Goal: Information Seeking & Learning: Learn about a topic

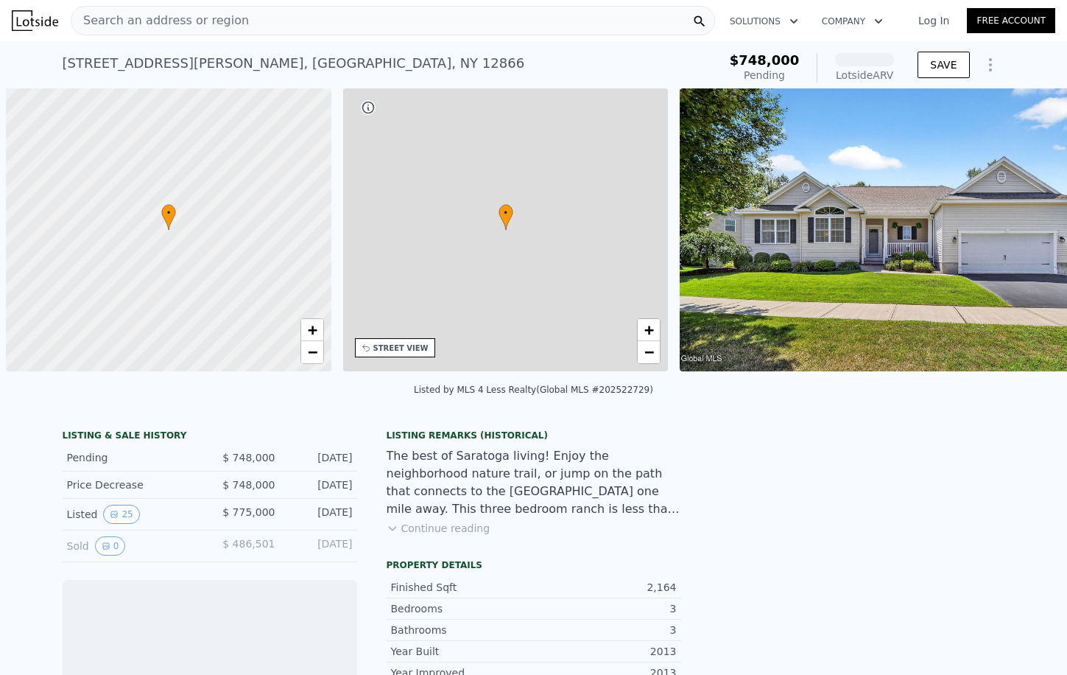
scroll to position [0, 6]
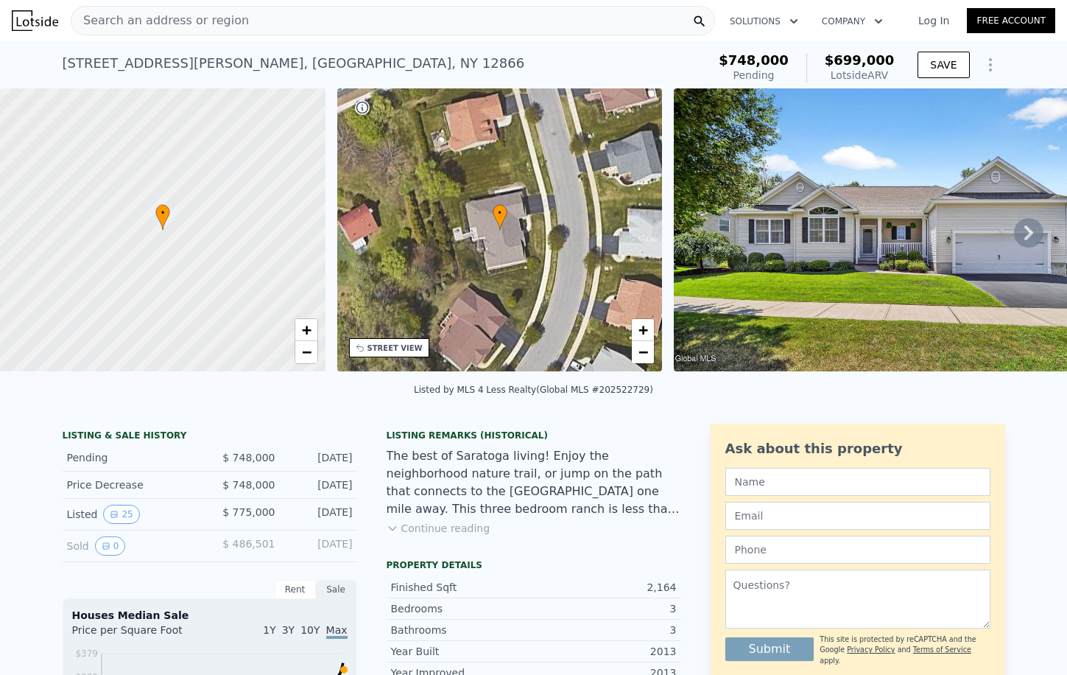
click at [1028, 234] on icon at bounding box center [1028, 232] width 29 height 29
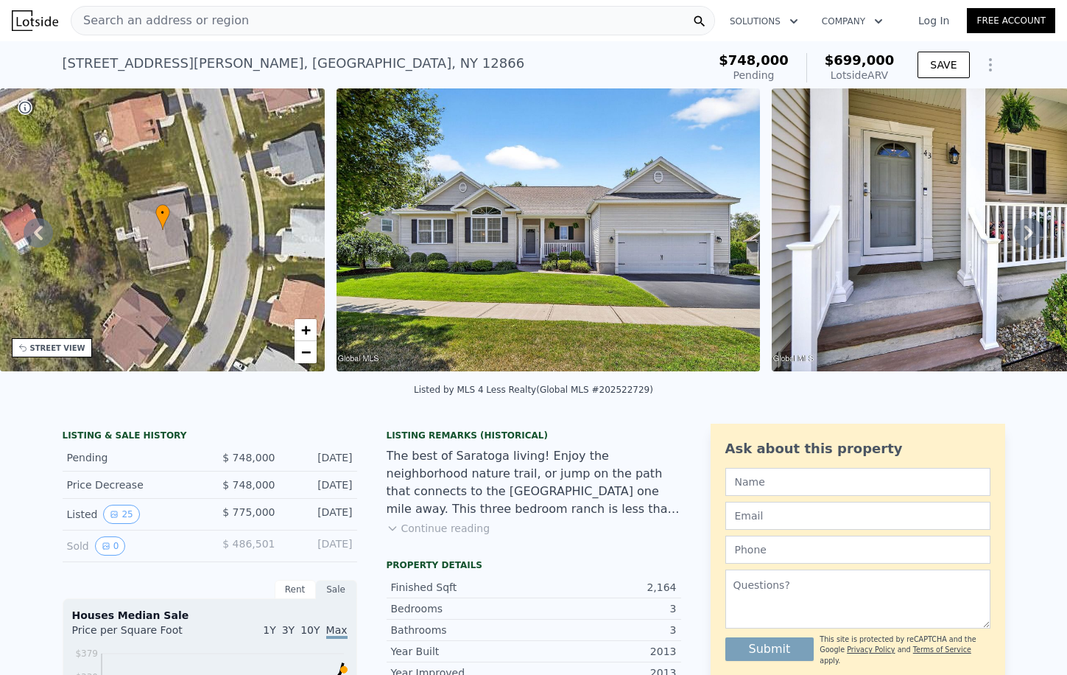
click at [1028, 234] on icon at bounding box center [1028, 232] width 29 height 29
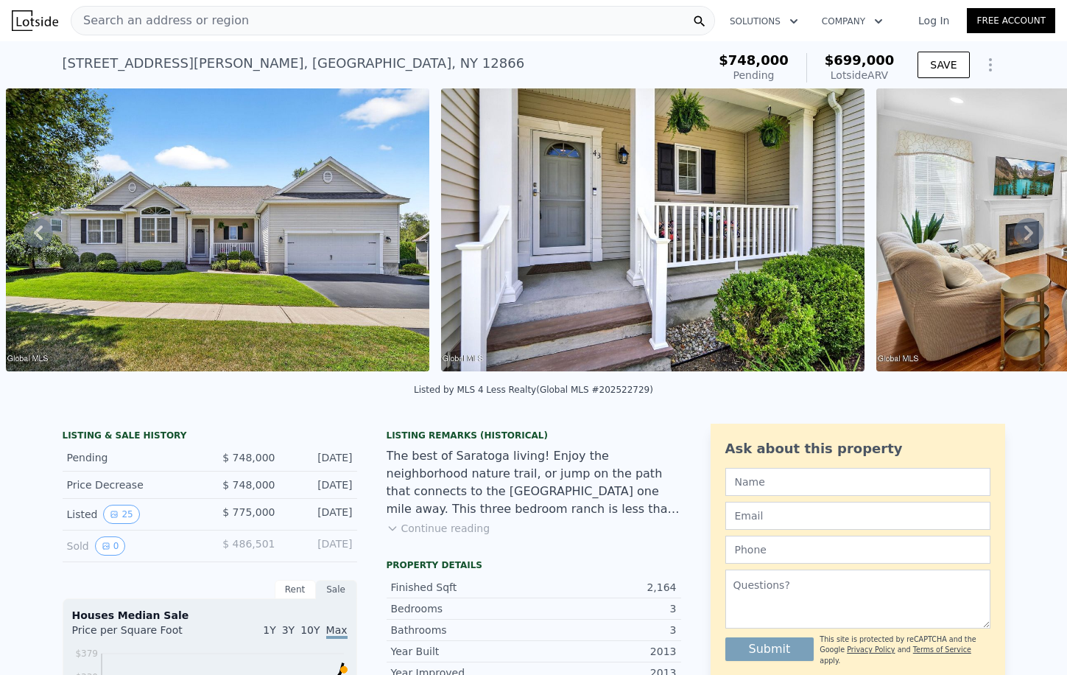
click at [1028, 234] on icon at bounding box center [1028, 232] width 29 height 29
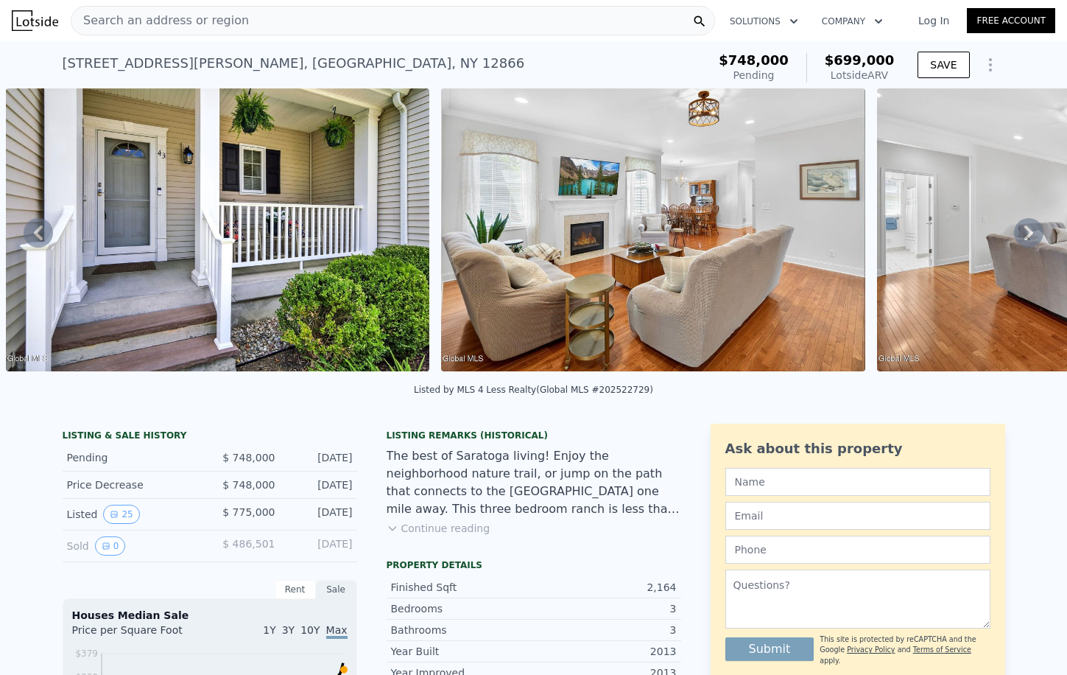
click at [1028, 234] on icon at bounding box center [1028, 232] width 29 height 29
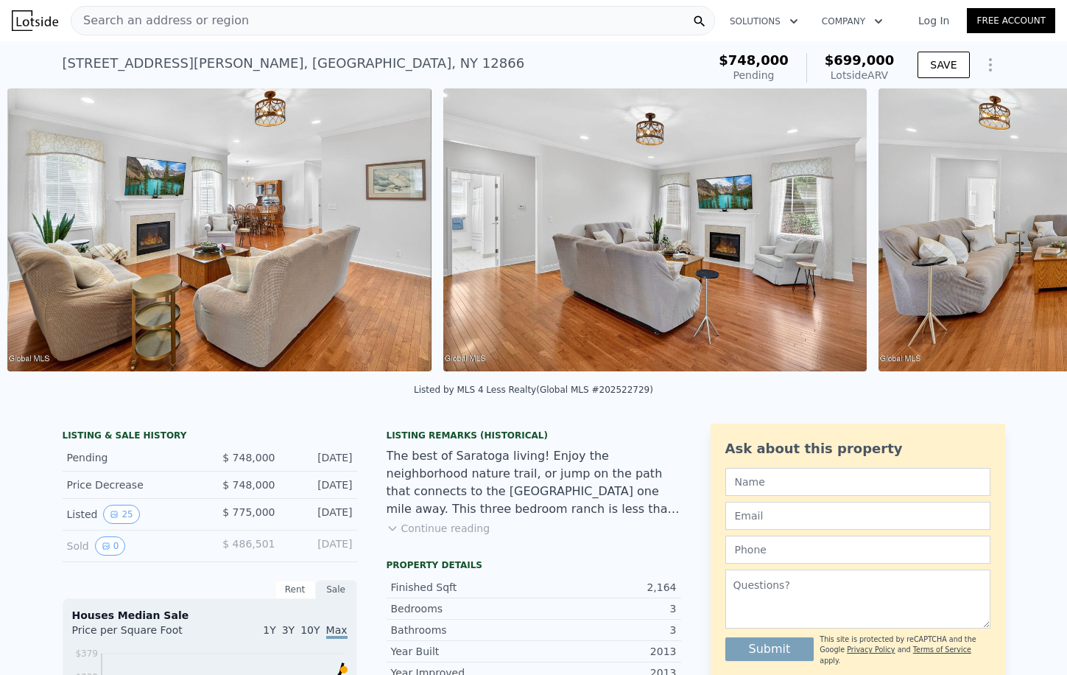
scroll to position [0, 1545]
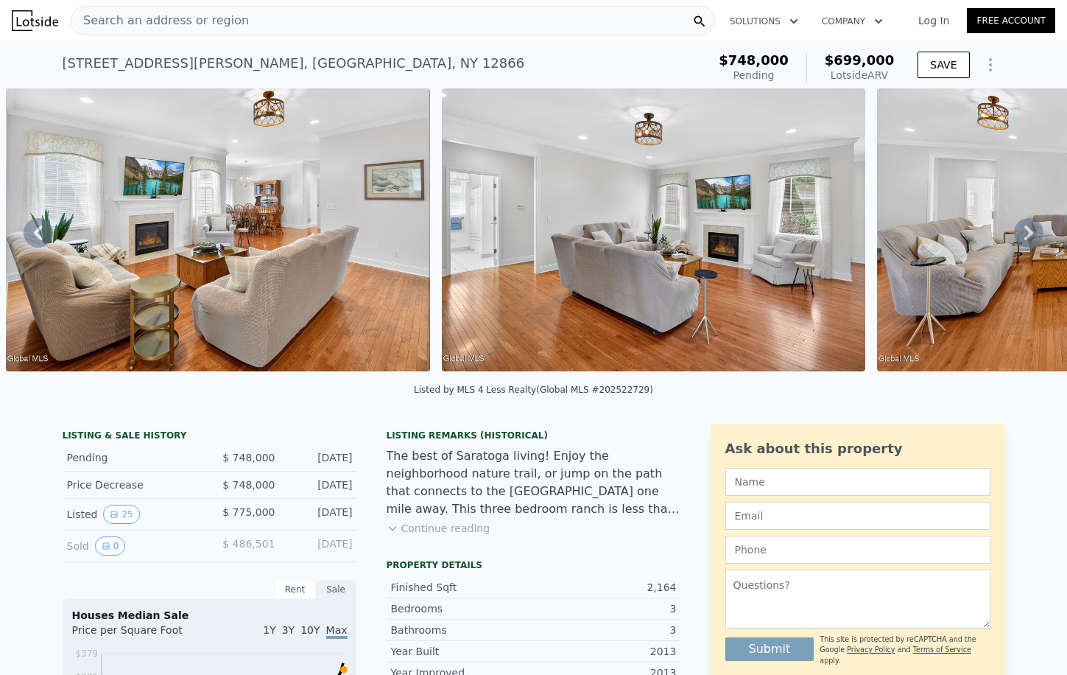
click at [1028, 234] on icon at bounding box center [1028, 232] width 29 height 29
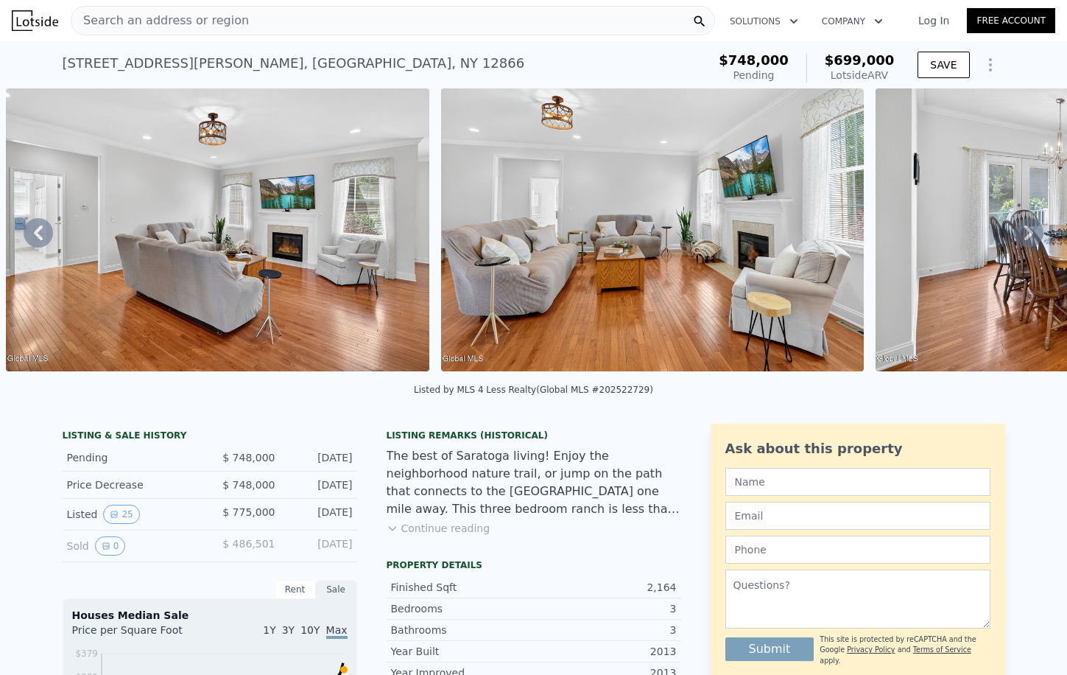
click at [1028, 234] on icon at bounding box center [1028, 232] width 29 height 29
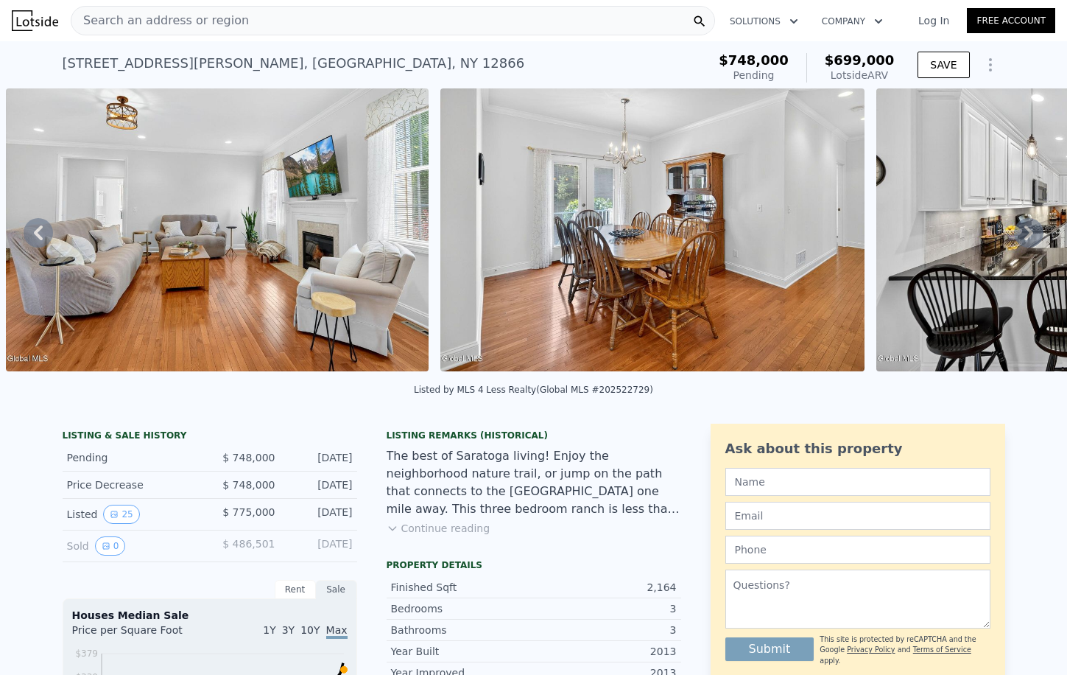
click at [1028, 234] on icon at bounding box center [1028, 232] width 29 height 29
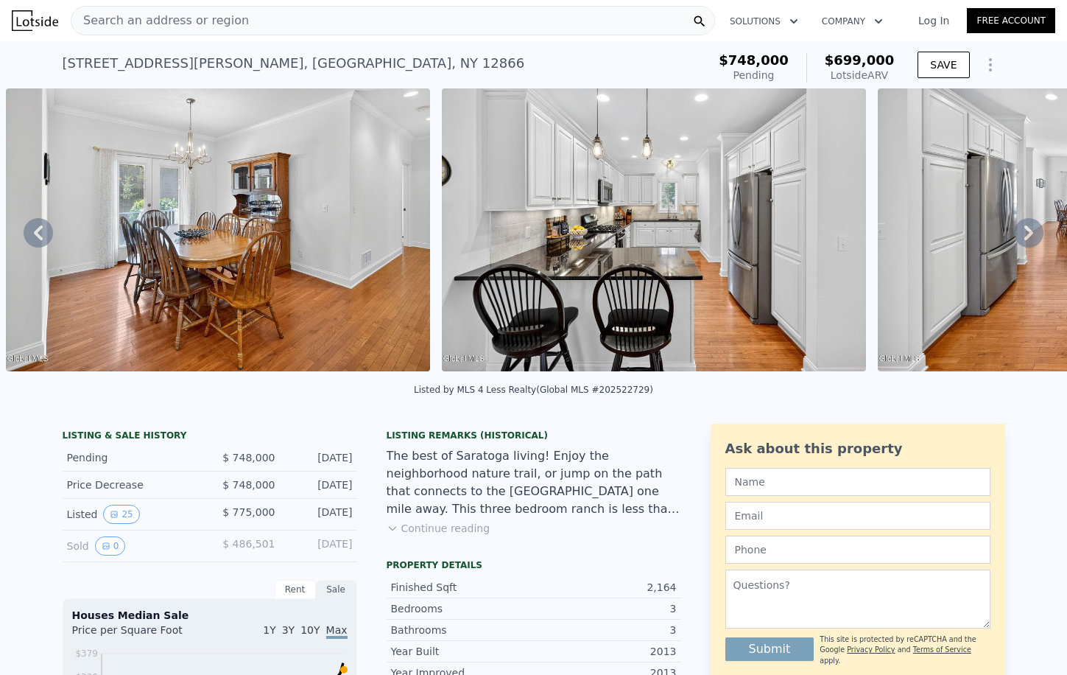
click at [1028, 234] on icon at bounding box center [1028, 232] width 29 height 29
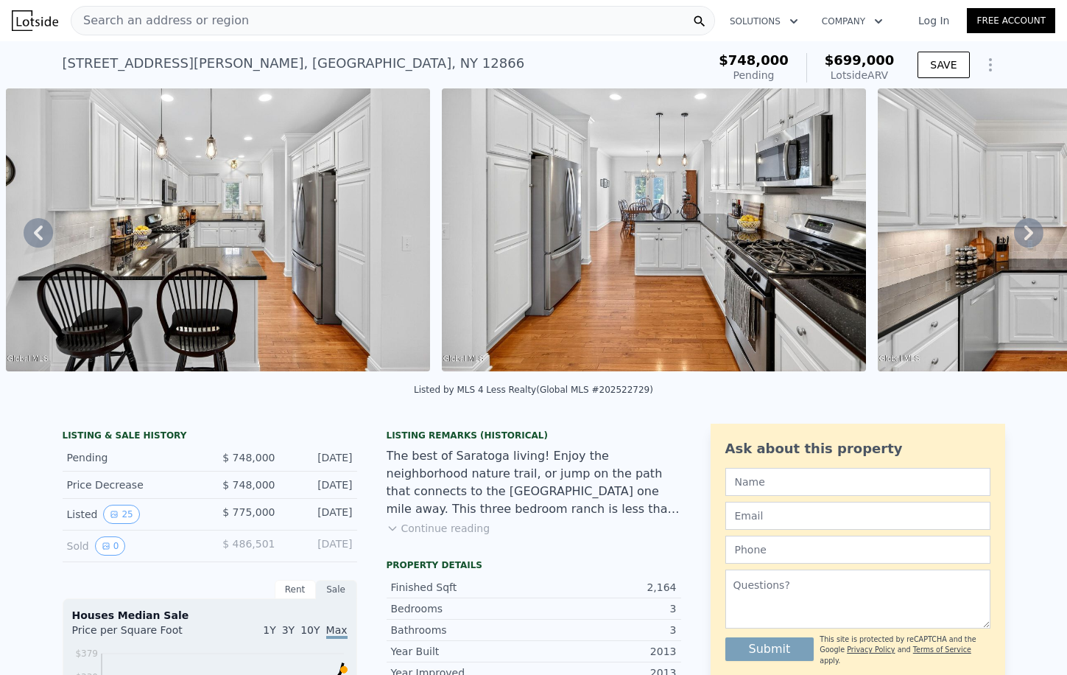
click at [1028, 234] on icon at bounding box center [1028, 232] width 29 height 29
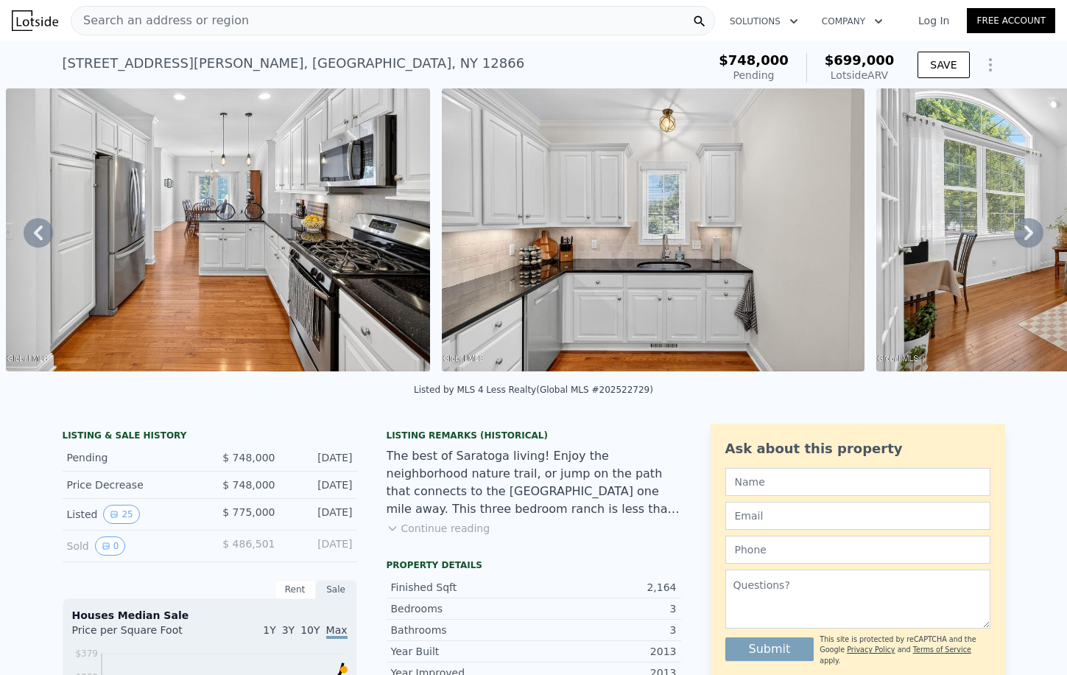
click at [1028, 234] on icon at bounding box center [1028, 232] width 29 height 29
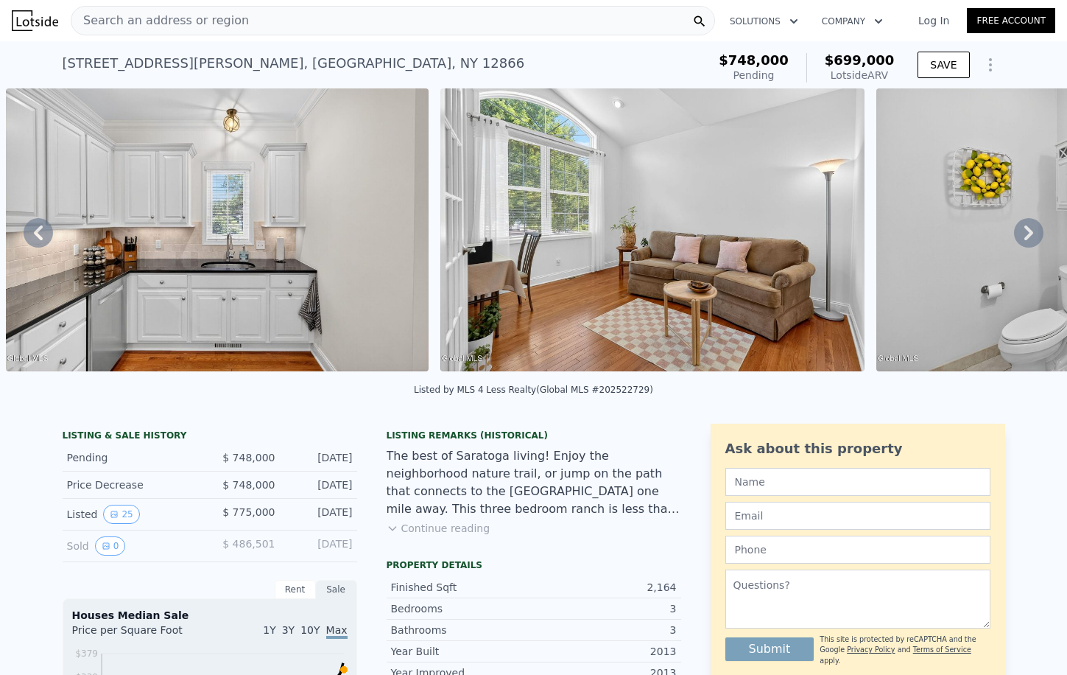
click at [1028, 234] on icon at bounding box center [1028, 232] width 29 height 29
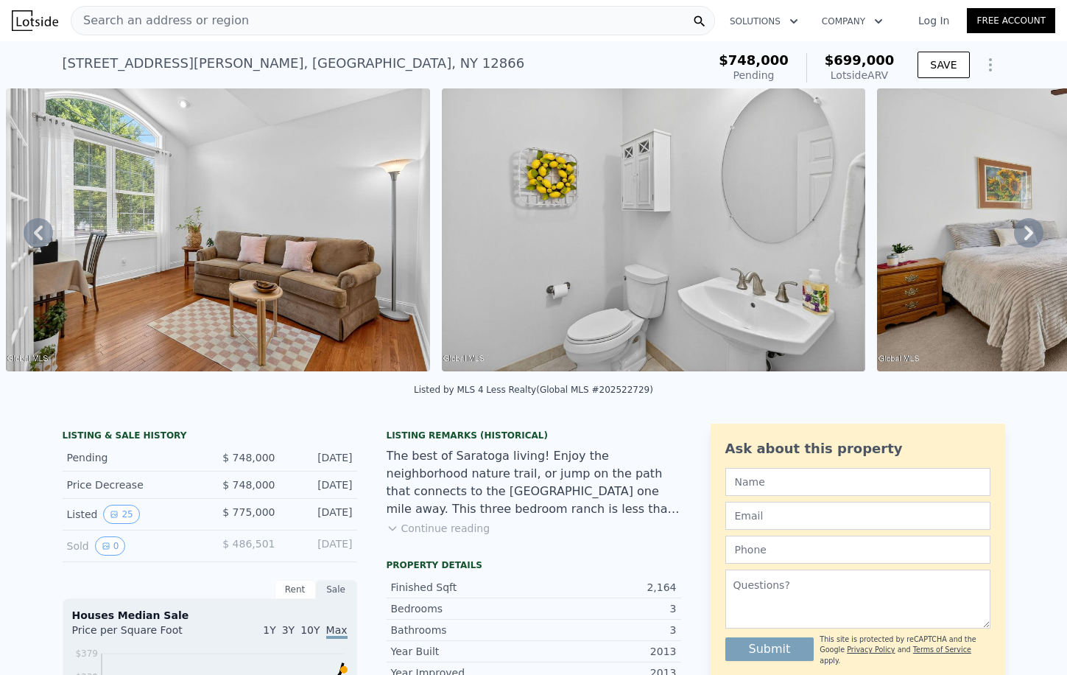
click at [1028, 234] on icon at bounding box center [1028, 232] width 29 height 29
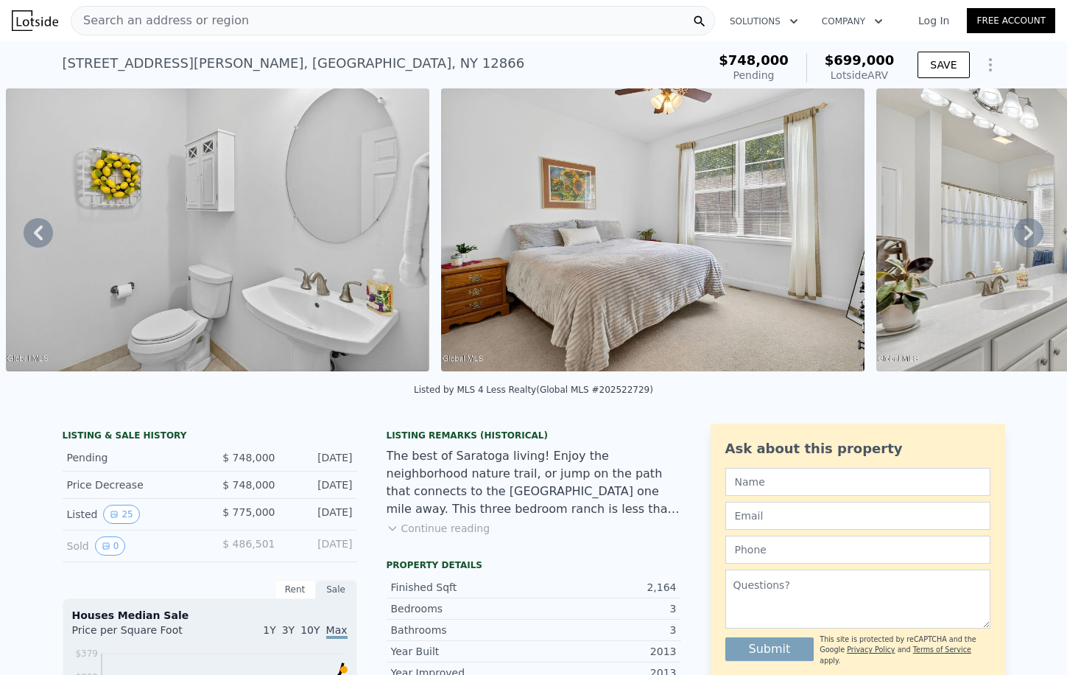
click at [1028, 234] on icon at bounding box center [1028, 232] width 29 height 29
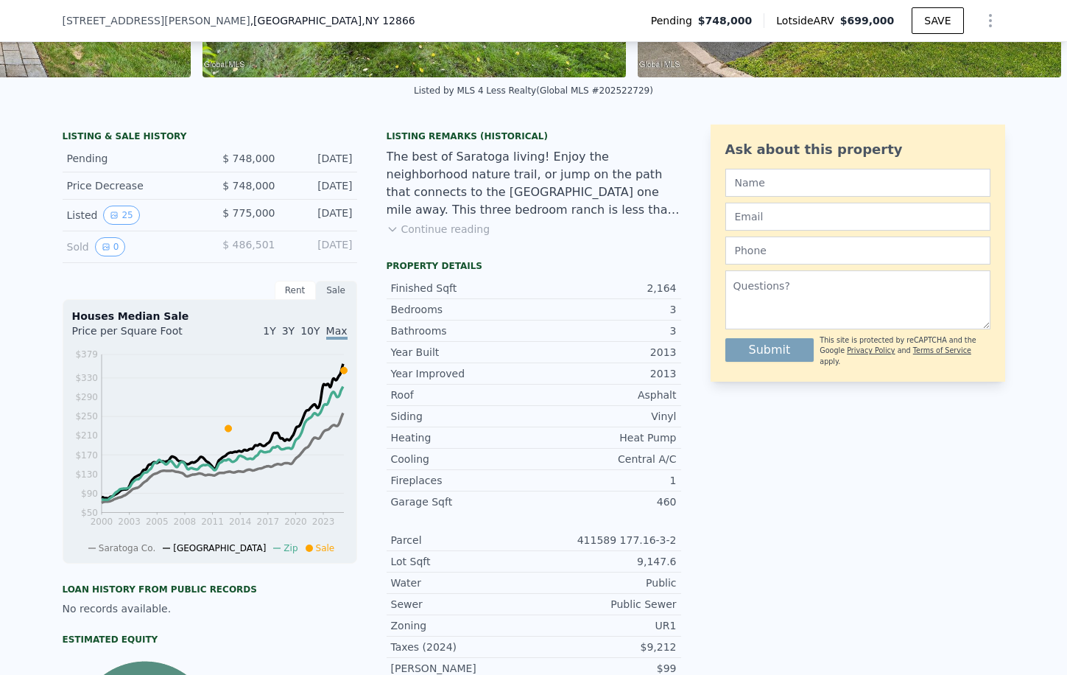
scroll to position [287, 0]
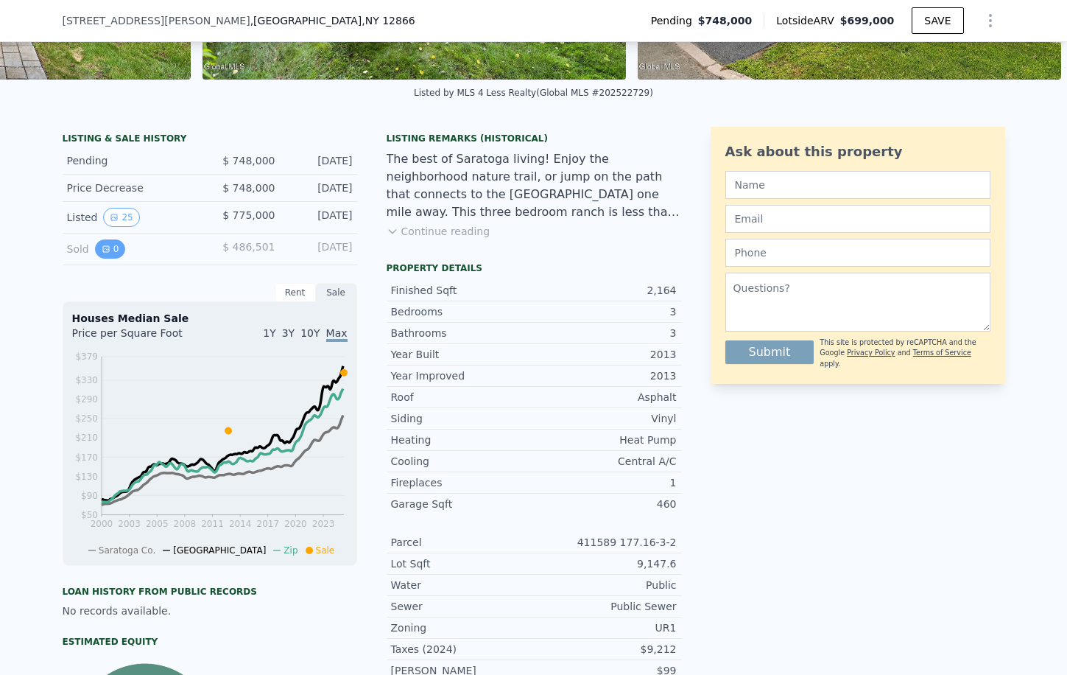
click at [102, 253] on button "0" at bounding box center [110, 248] width 31 height 19
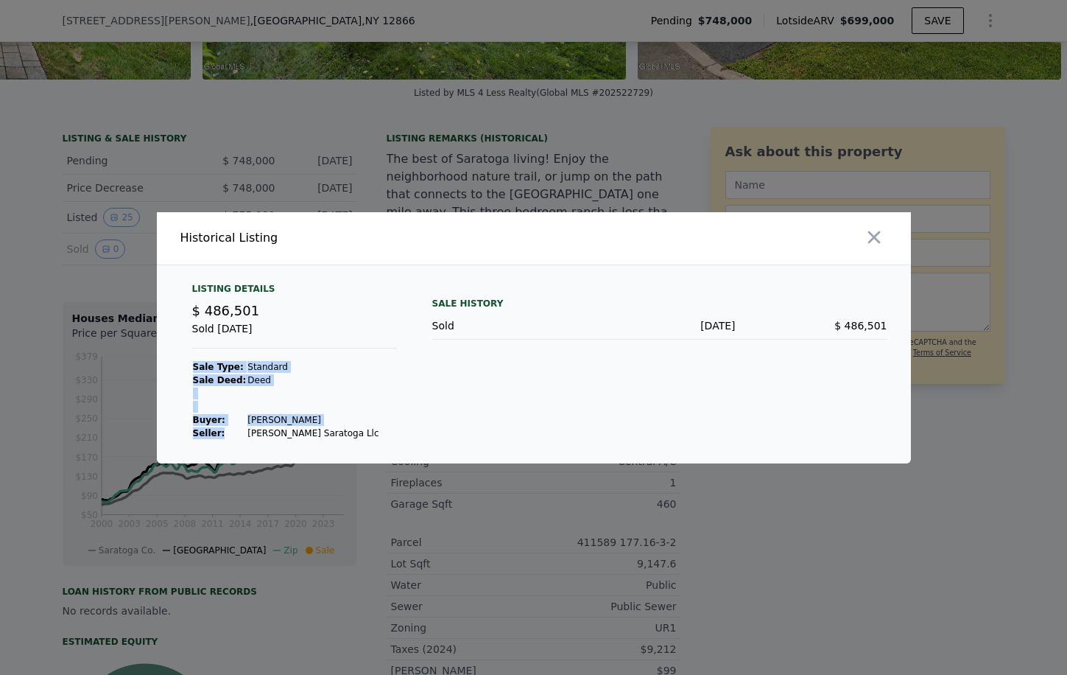
drag, startPoint x: 329, startPoint y: 434, endPoint x: 239, endPoint y: 435, distance: 90.6
click at [239, 435] on div "Listing Details $ 486,501 Sold Jun 18, 2013 Sale Type: Standard Sale Deed: Deed…" at bounding box center [294, 361] width 228 height 157
click at [868, 239] on icon "button" at bounding box center [874, 237] width 21 height 21
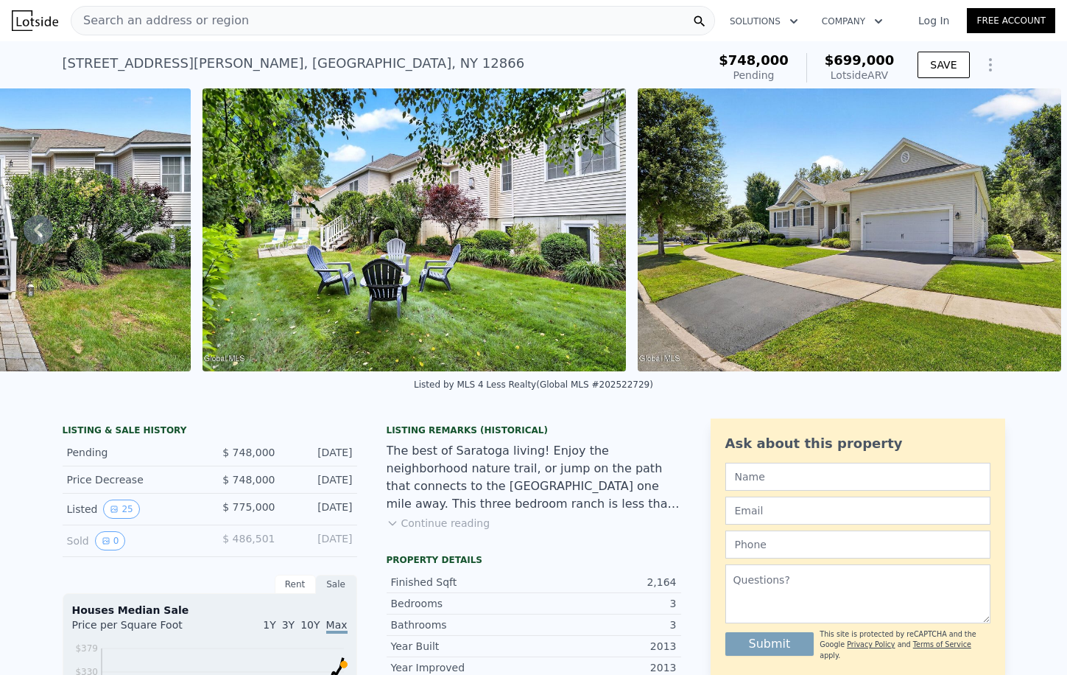
scroll to position [0, 0]
click at [236, 18] on div "Search an address or region" at bounding box center [393, 20] width 645 height 29
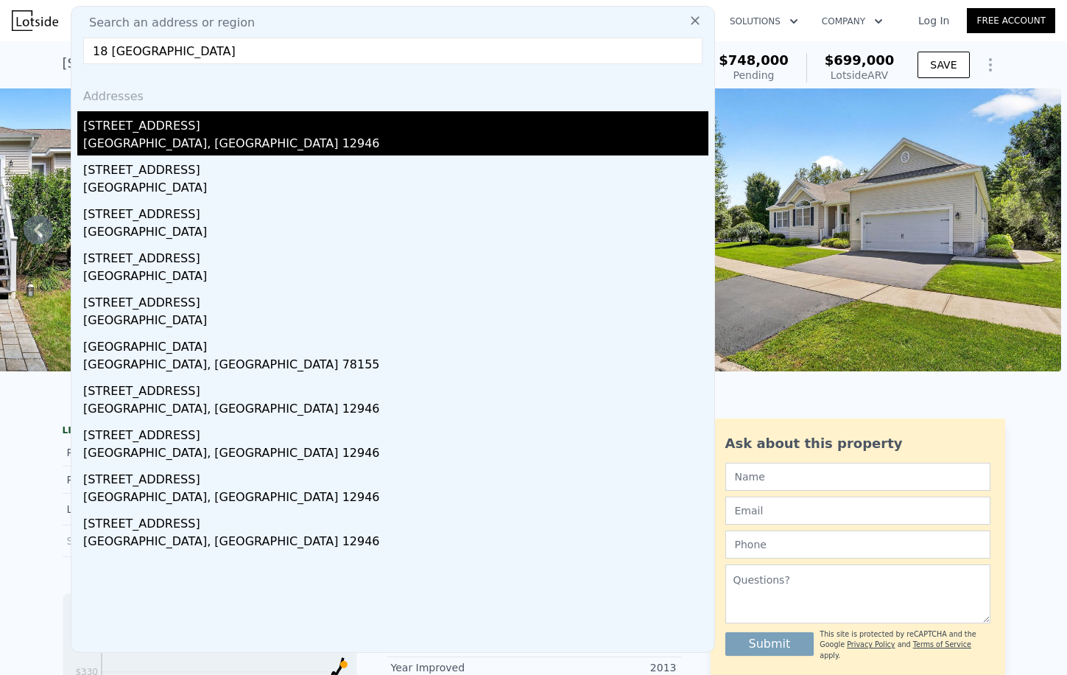
type input "18 Placid Heights"
click at [158, 131] on div "[STREET_ADDRESS]" at bounding box center [395, 123] width 625 height 24
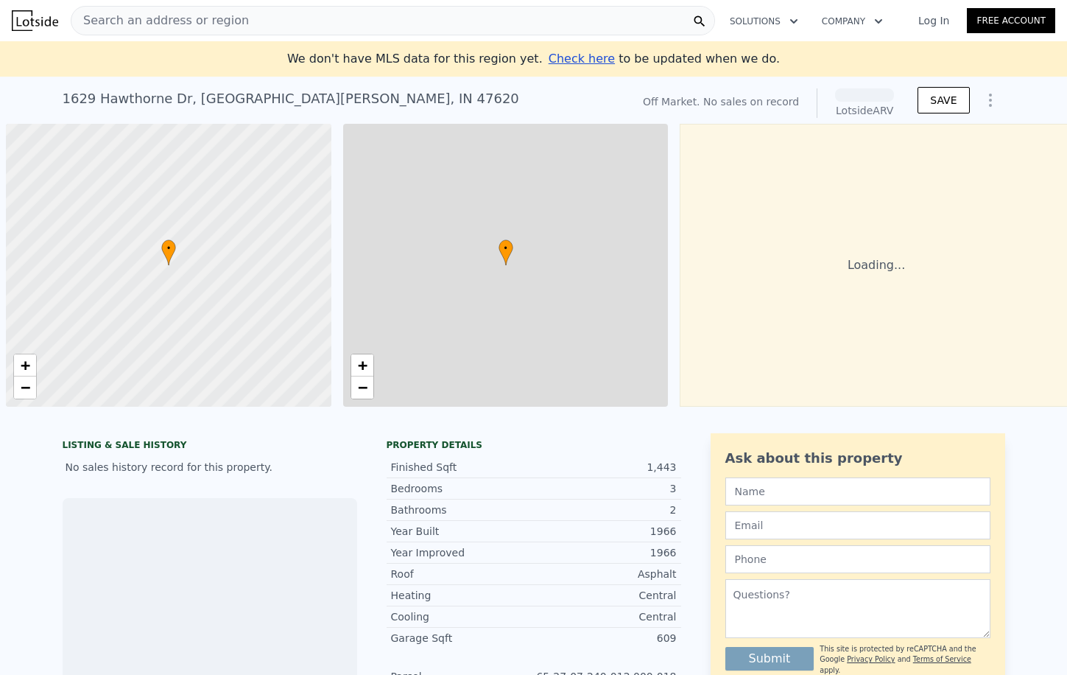
scroll to position [0, 6]
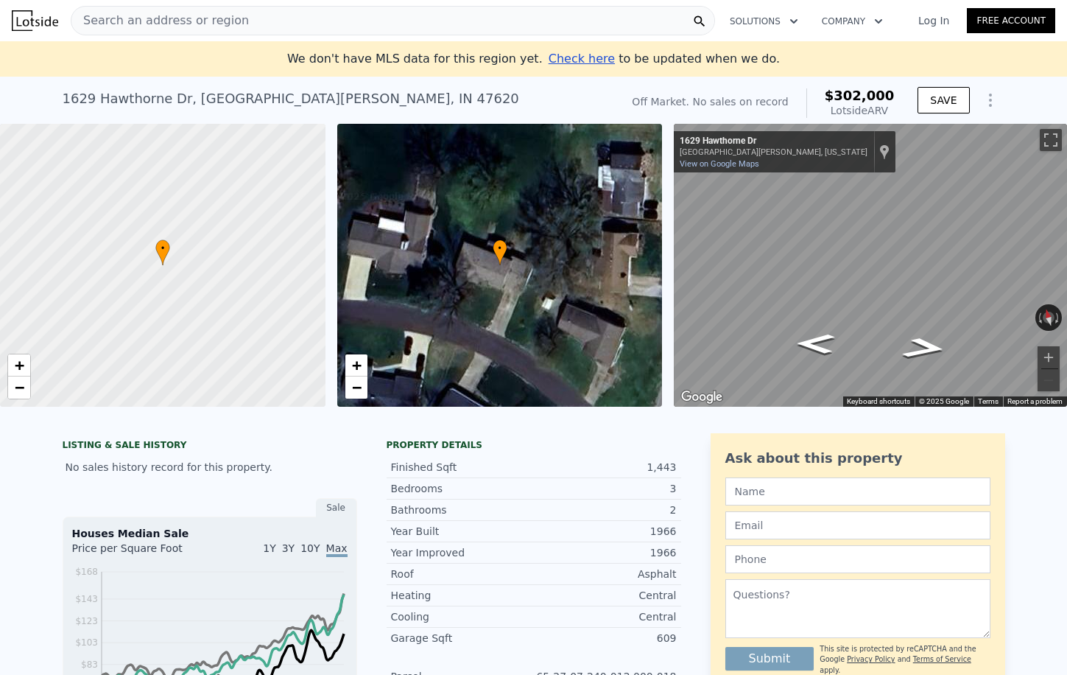
click at [221, 29] on span "Search an address or region" at bounding box center [160, 21] width 178 height 18
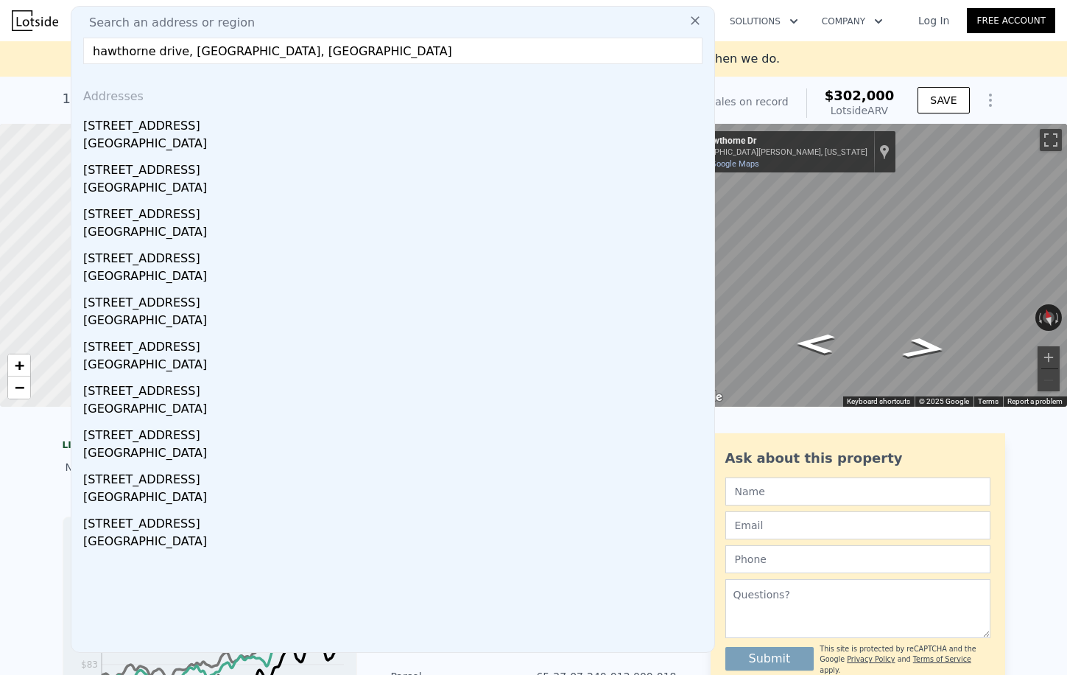
click at [93, 49] on input "hawthorne drive, [GEOGRAPHIC_DATA], [GEOGRAPHIC_DATA]" at bounding box center [392, 51] width 619 height 27
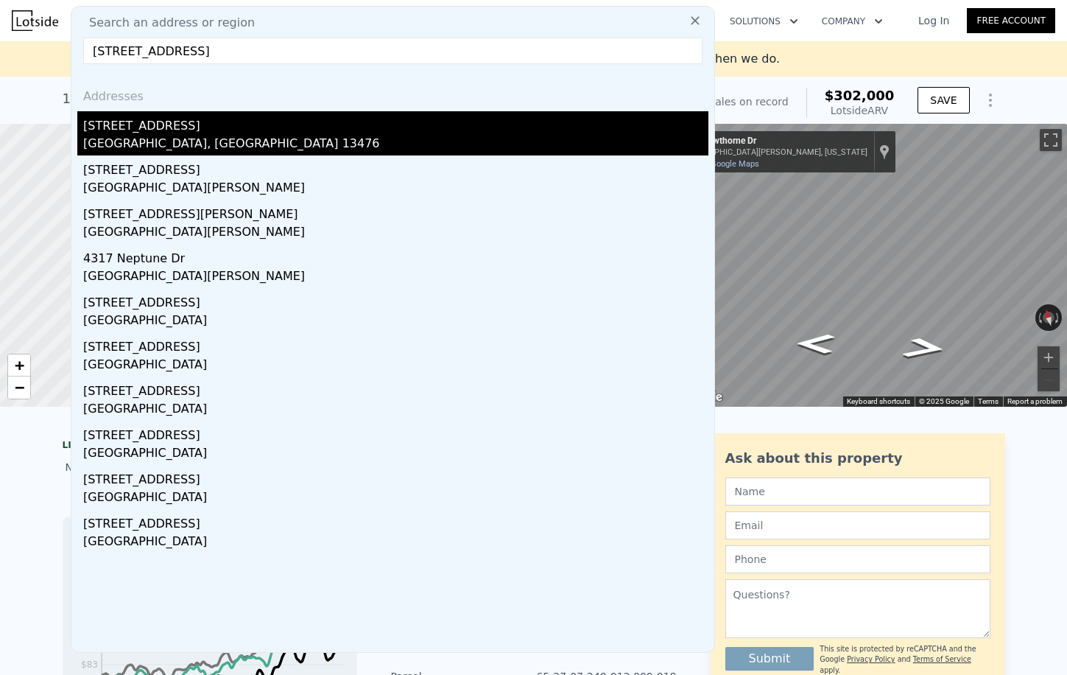
type input "[STREET_ADDRESS]"
click at [160, 128] on div "[STREET_ADDRESS]" at bounding box center [395, 123] width 625 height 24
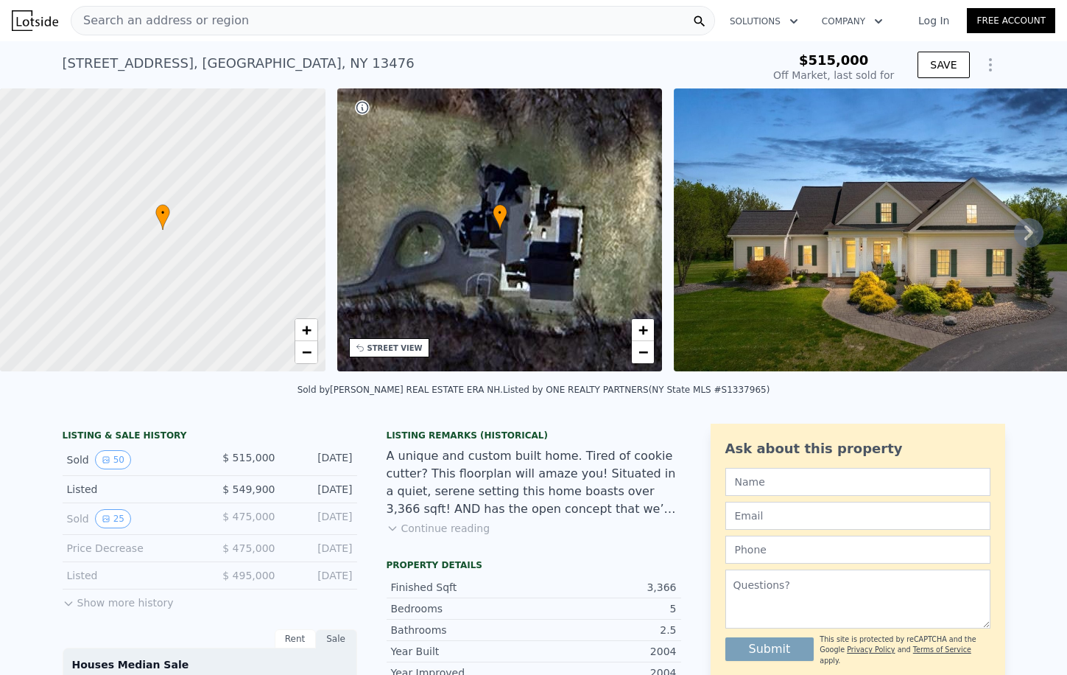
click at [523, 236] on div "• + −" at bounding box center [500, 229] width 326 height 283
click at [645, 332] on span "+" at bounding box center [644, 329] width 10 height 18
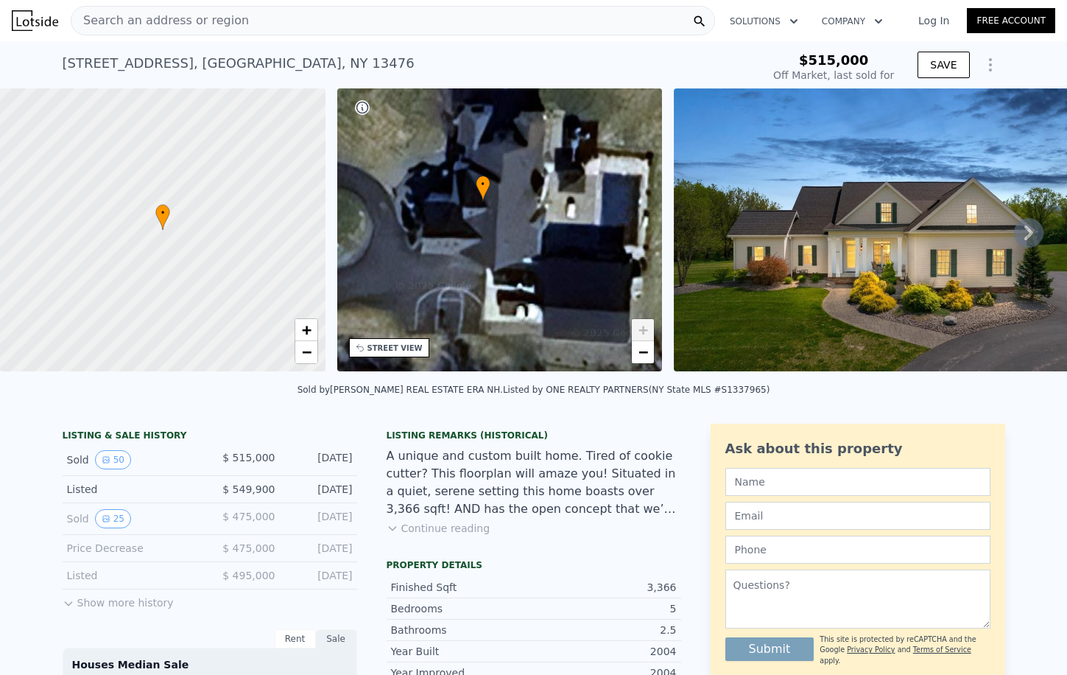
drag, startPoint x: 546, startPoint y: 297, endPoint x: 527, endPoint y: 256, distance: 45.5
click at [527, 256] on div "• + −" at bounding box center [500, 229] width 326 height 283
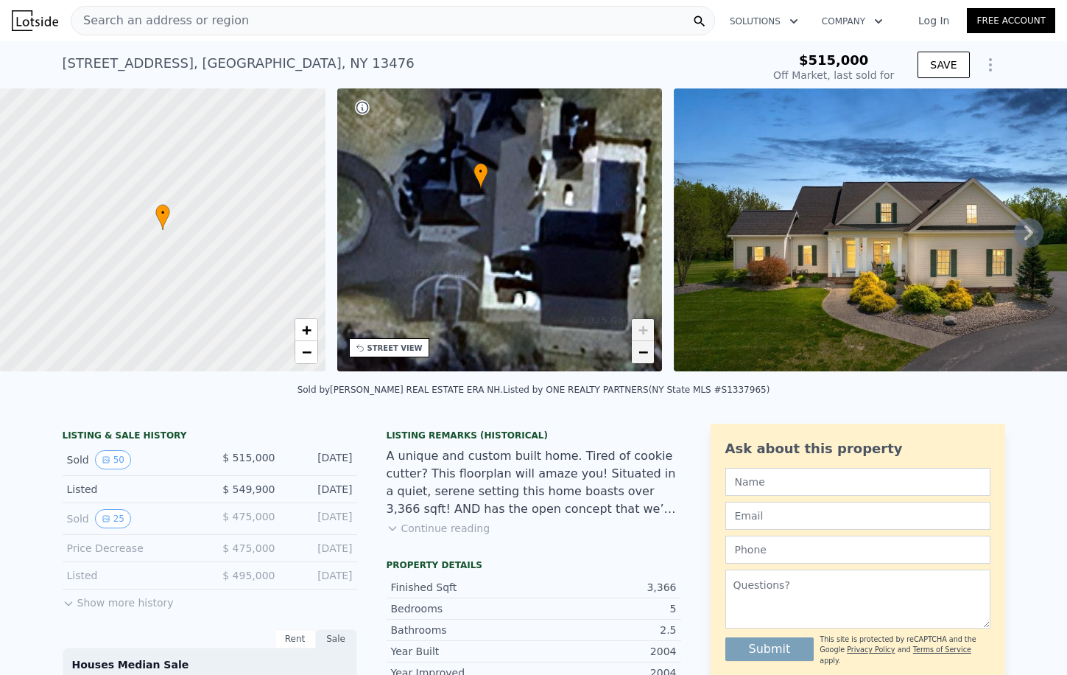
click at [645, 359] on span "−" at bounding box center [644, 352] width 10 height 18
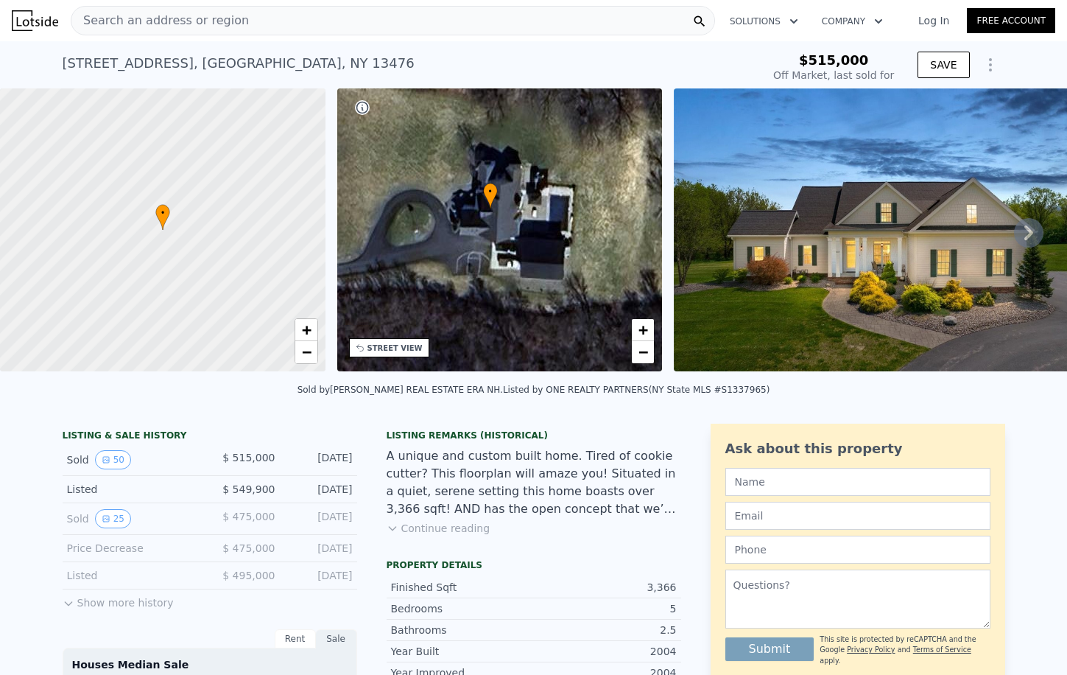
click at [1023, 238] on icon at bounding box center [1028, 232] width 29 height 29
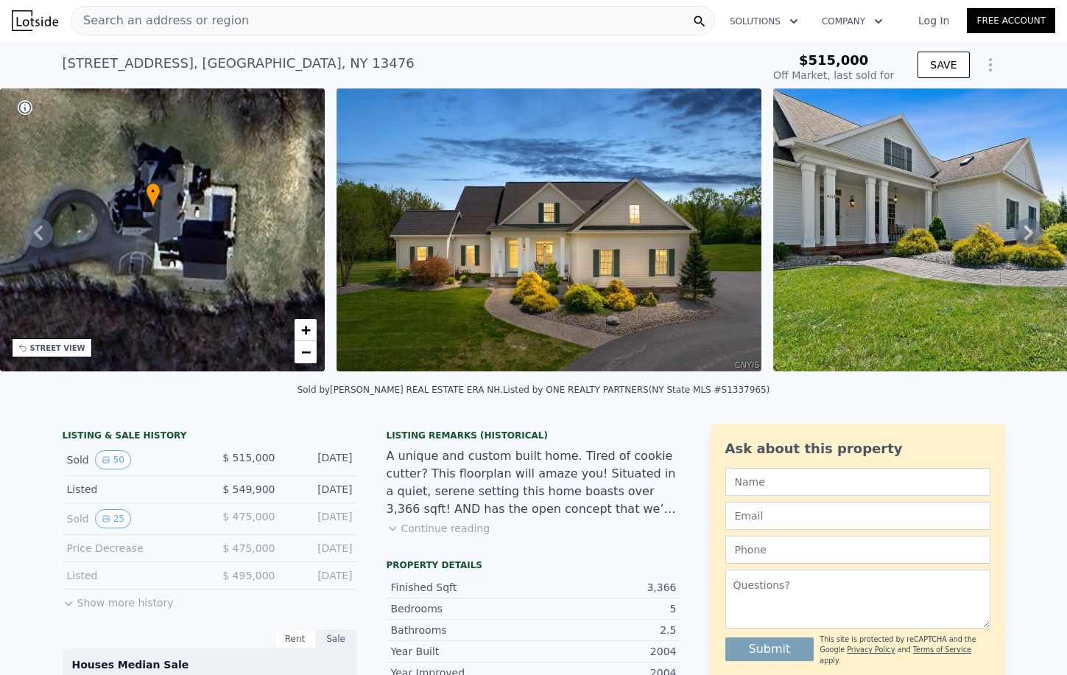
click at [1023, 238] on icon at bounding box center [1028, 232] width 29 height 29
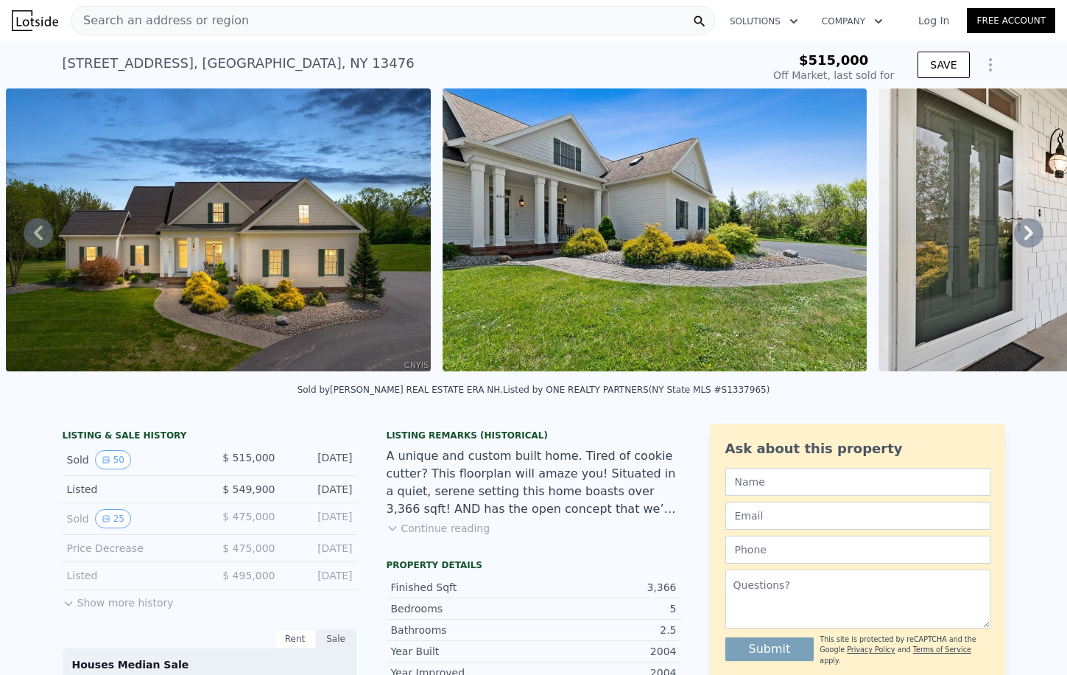
click at [1026, 227] on icon at bounding box center [1029, 232] width 9 height 15
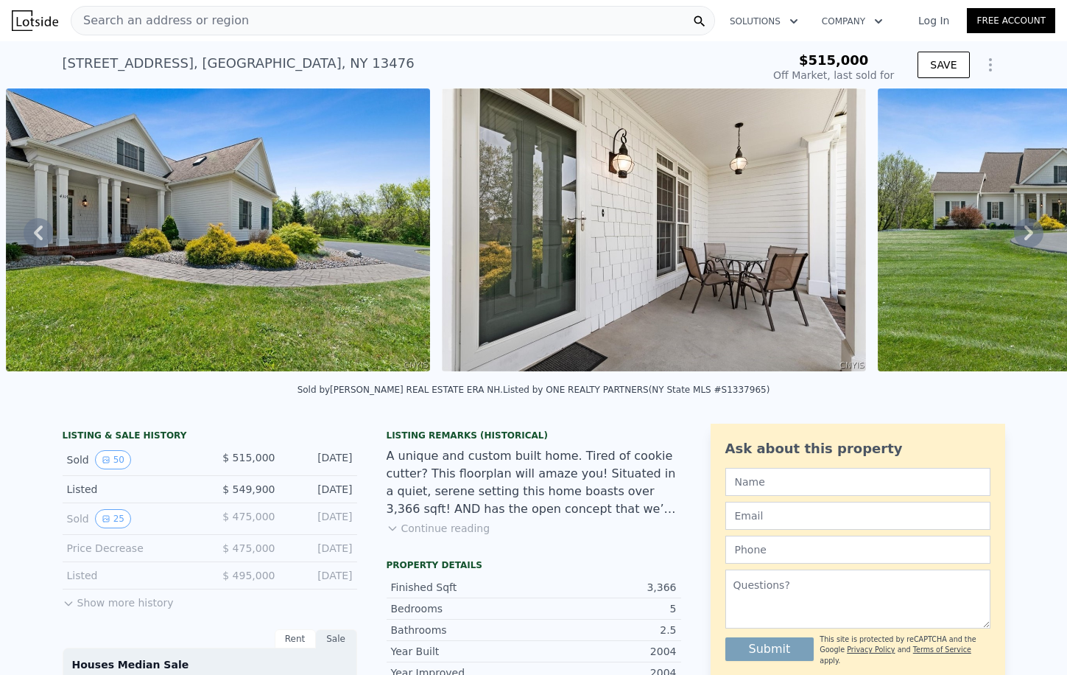
click at [1026, 227] on icon at bounding box center [1029, 232] width 9 height 15
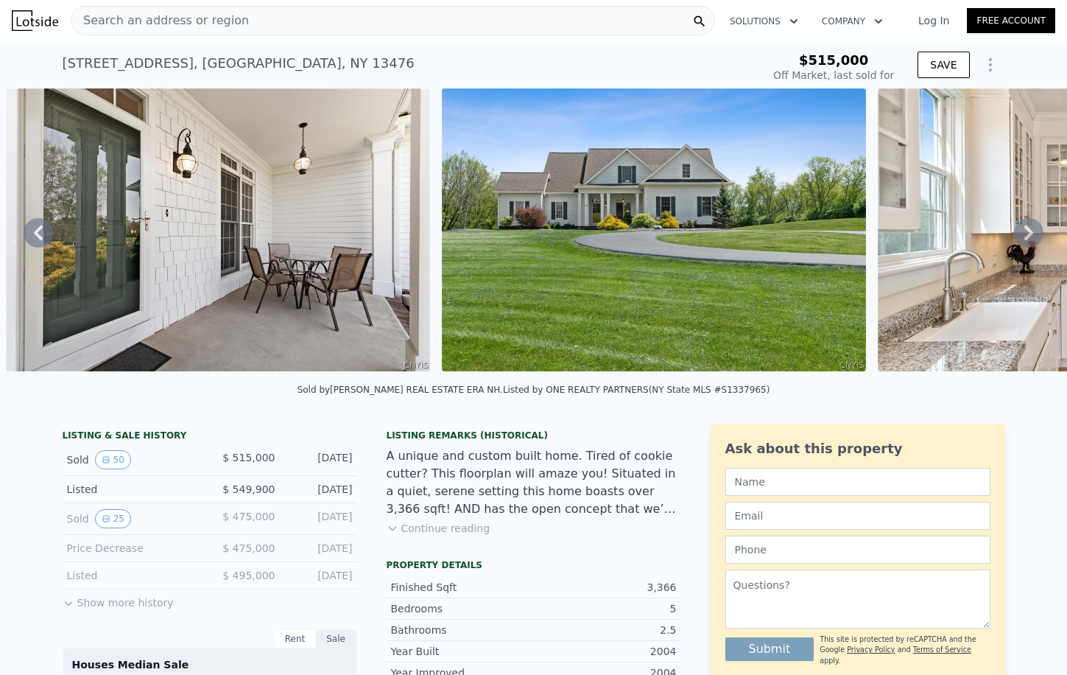
click at [1026, 227] on icon at bounding box center [1029, 232] width 9 height 15
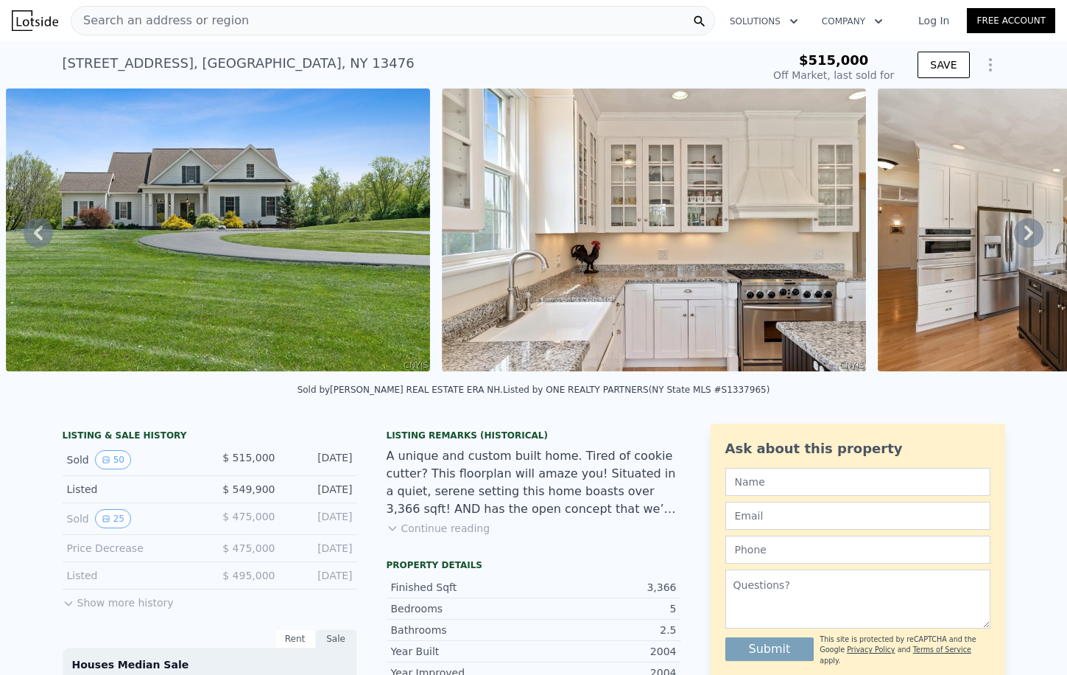
click at [1026, 227] on icon at bounding box center [1029, 232] width 9 height 15
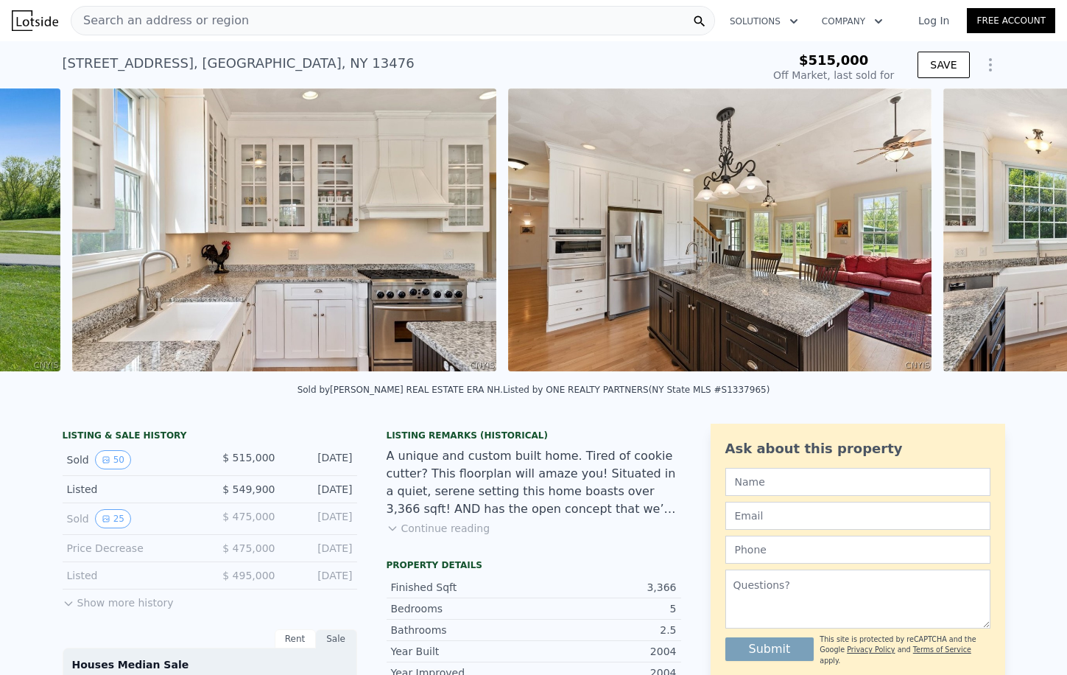
scroll to position [0, 2419]
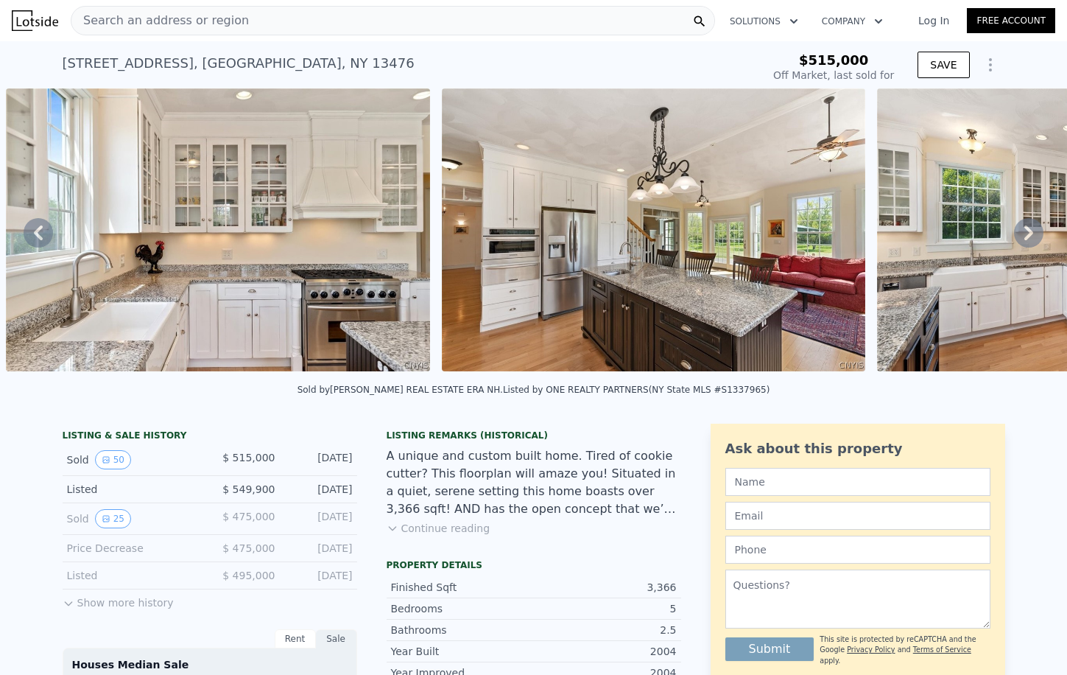
click at [1026, 227] on icon at bounding box center [1029, 232] width 9 height 15
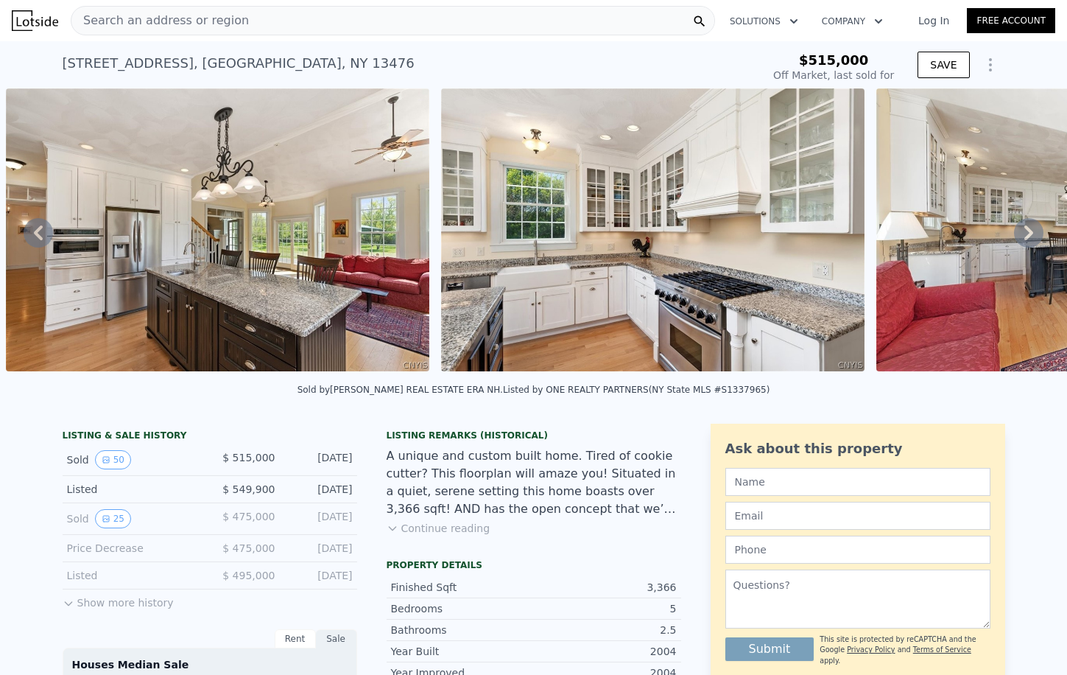
click at [1026, 227] on icon at bounding box center [1029, 232] width 9 height 15
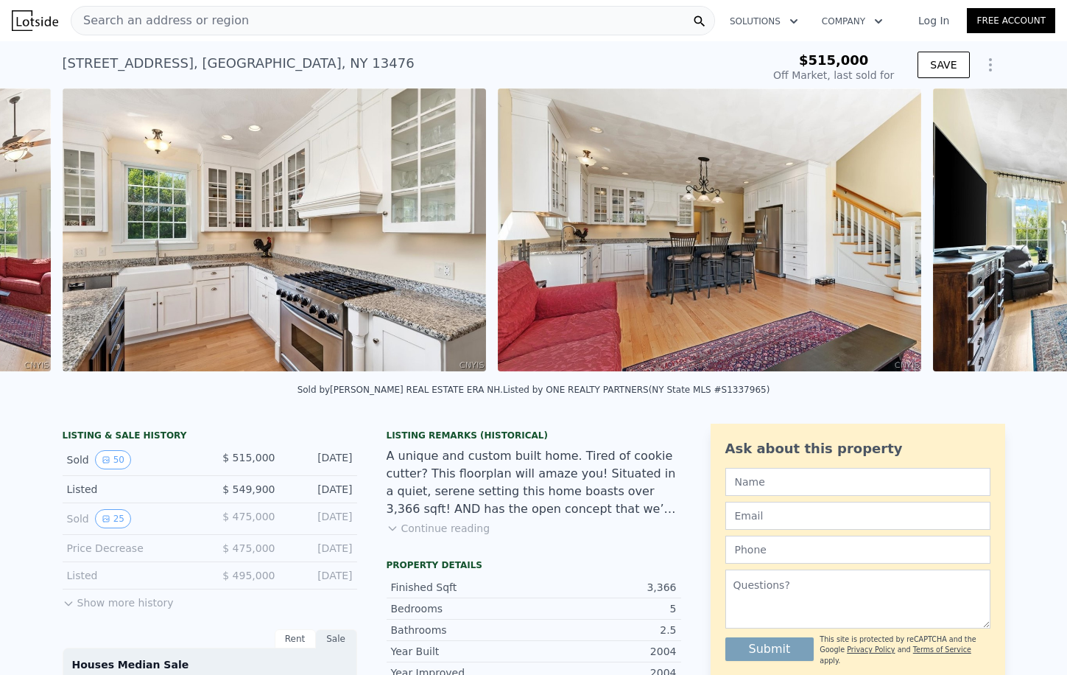
scroll to position [0, 3290]
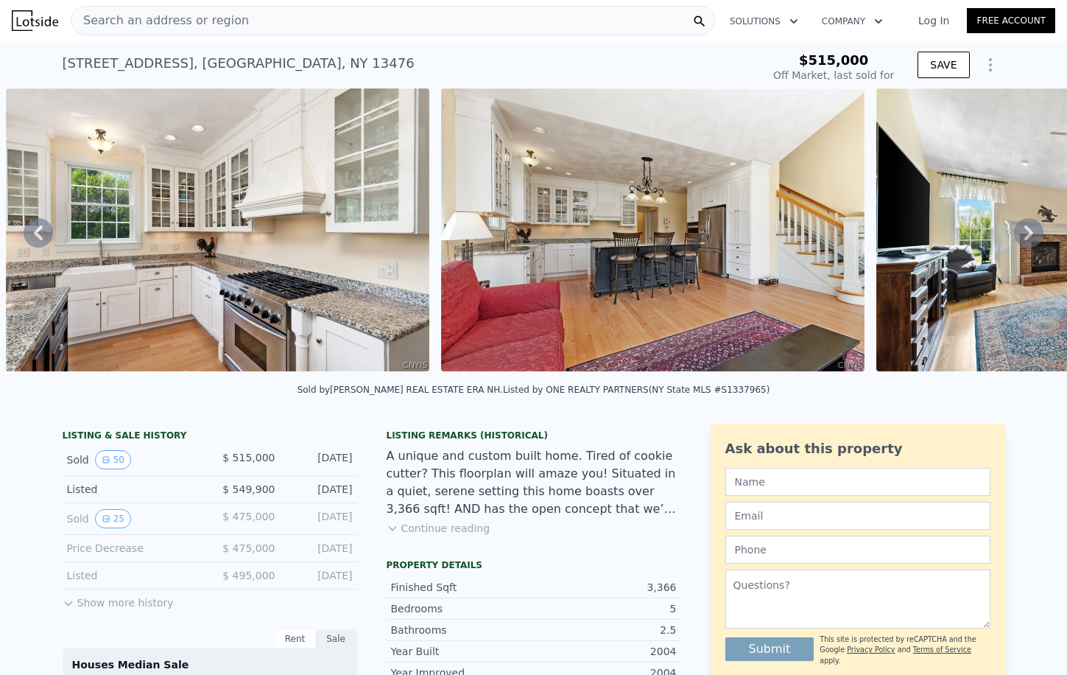
click at [1026, 227] on icon at bounding box center [1029, 232] width 9 height 15
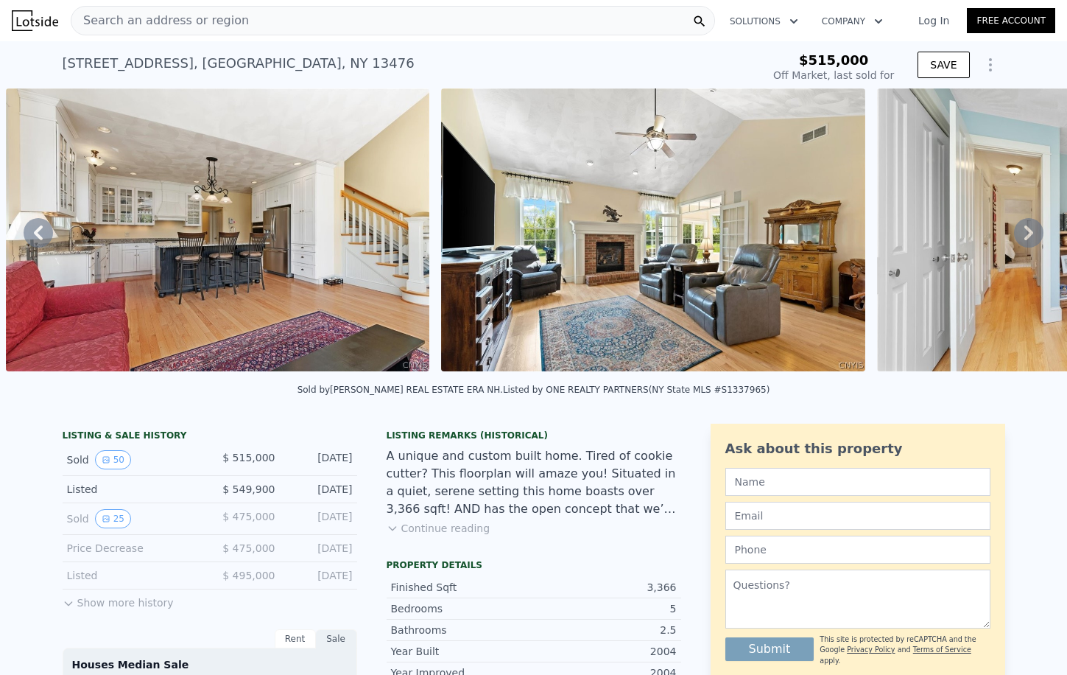
click at [1026, 227] on icon at bounding box center [1029, 232] width 9 height 15
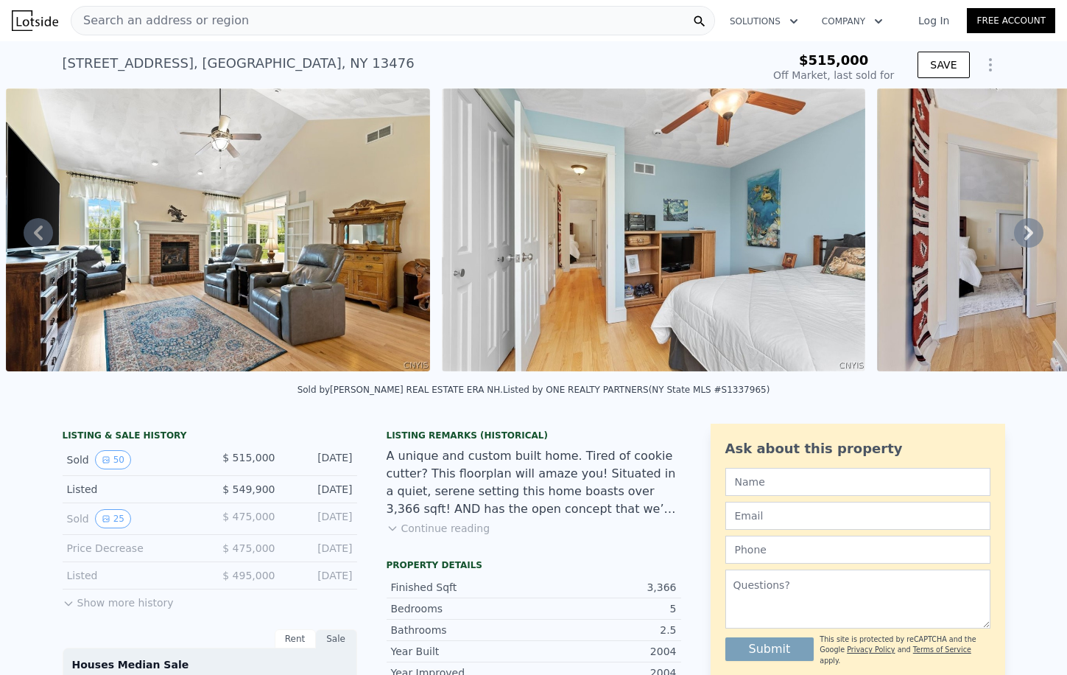
click at [1026, 227] on icon at bounding box center [1029, 232] width 9 height 15
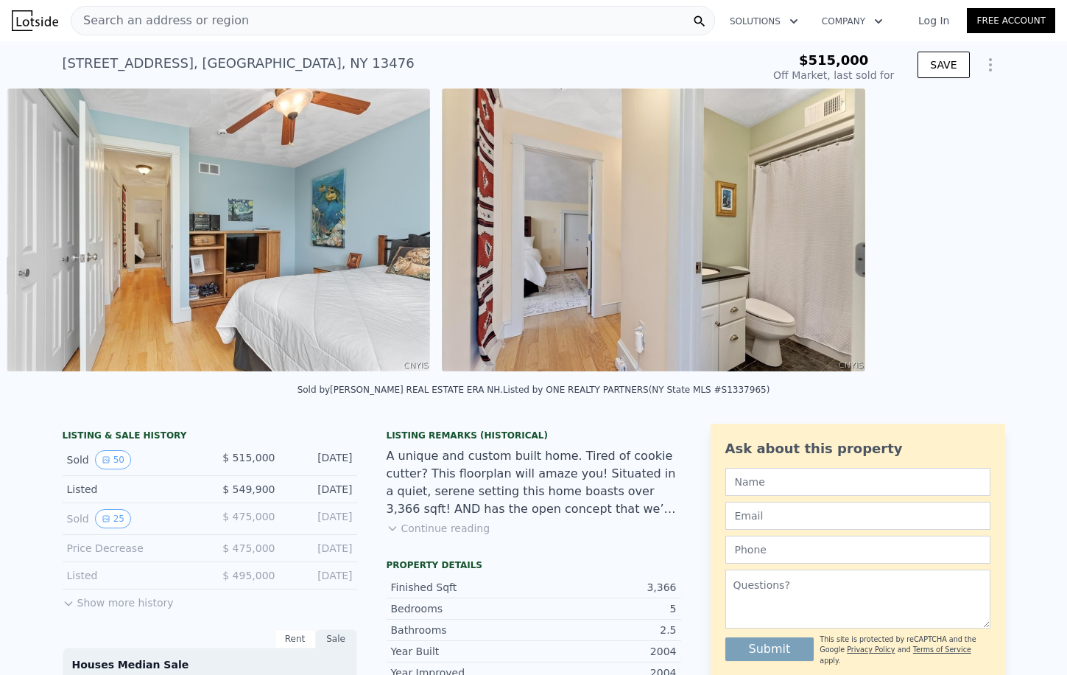
scroll to position [0, 4597]
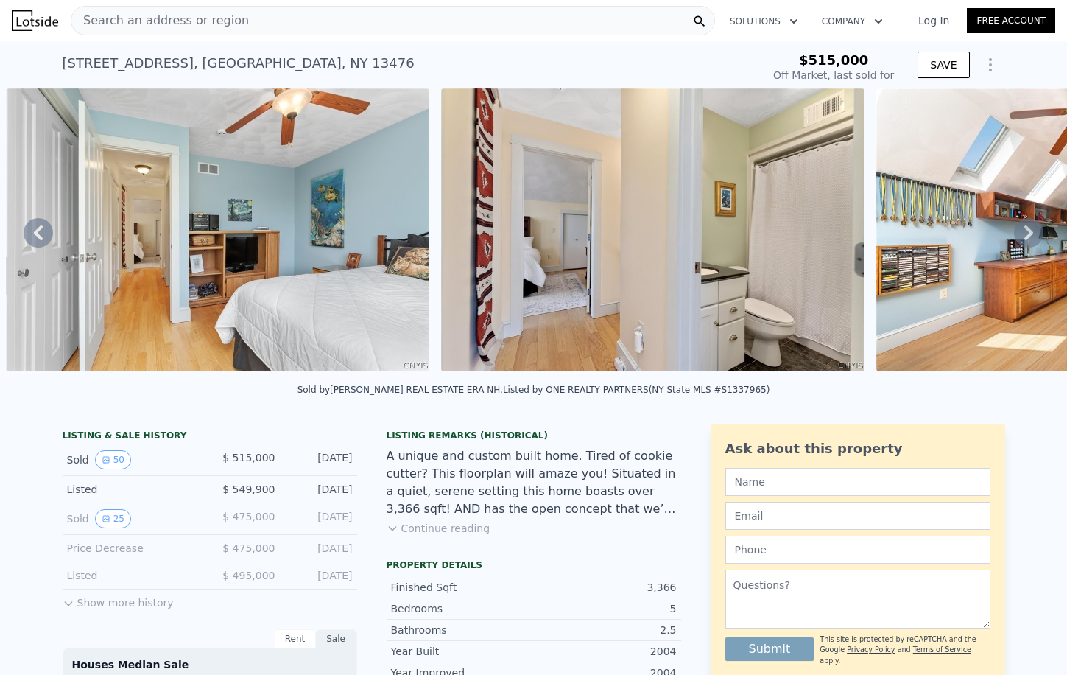
click at [1031, 230] on icon at bounding box center [1029, 232] width 9 height 15
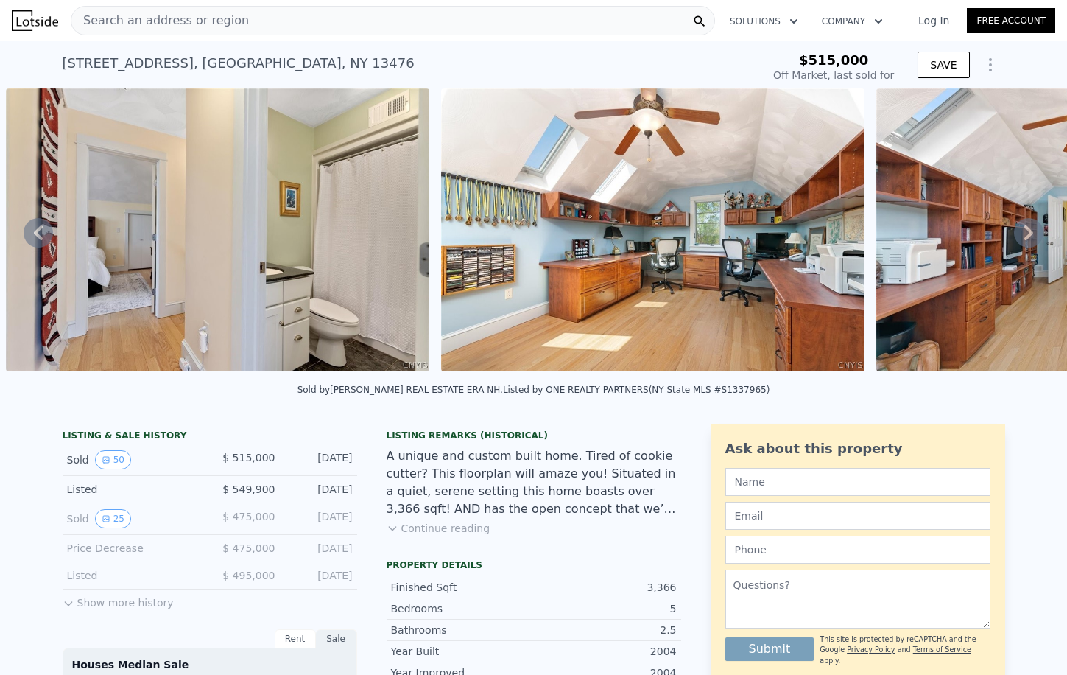
click at [1025, 228] on icon at bounding box center [1028, 232] width 29 height 29
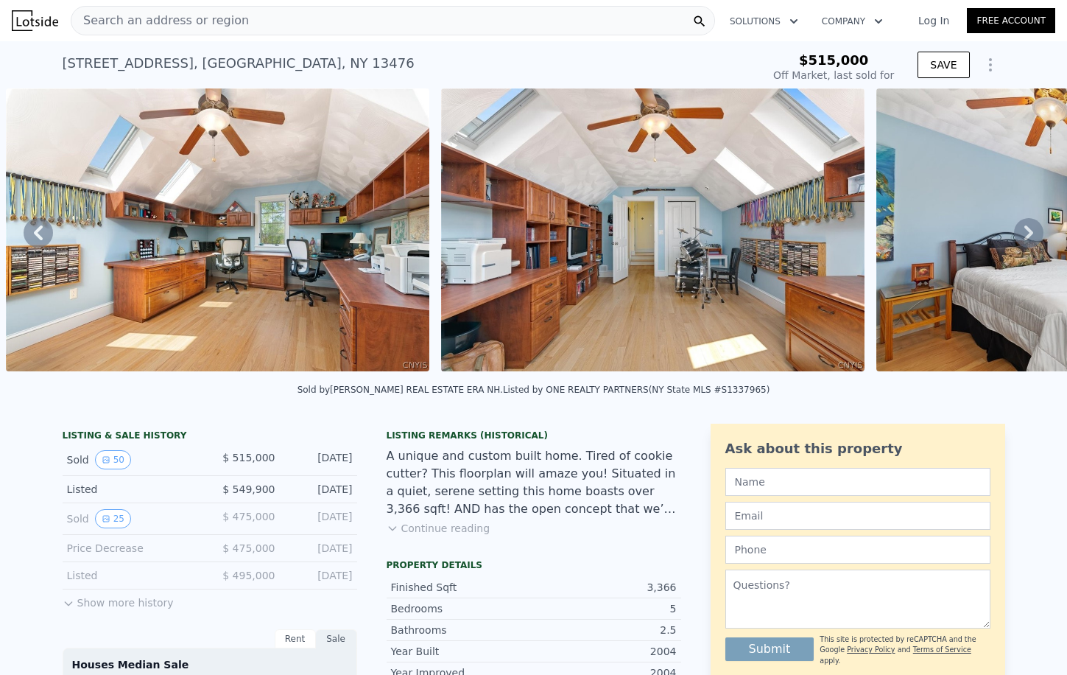
click at [1025, 228] on icon at bounding box center [1028, 232] width 29 height 29
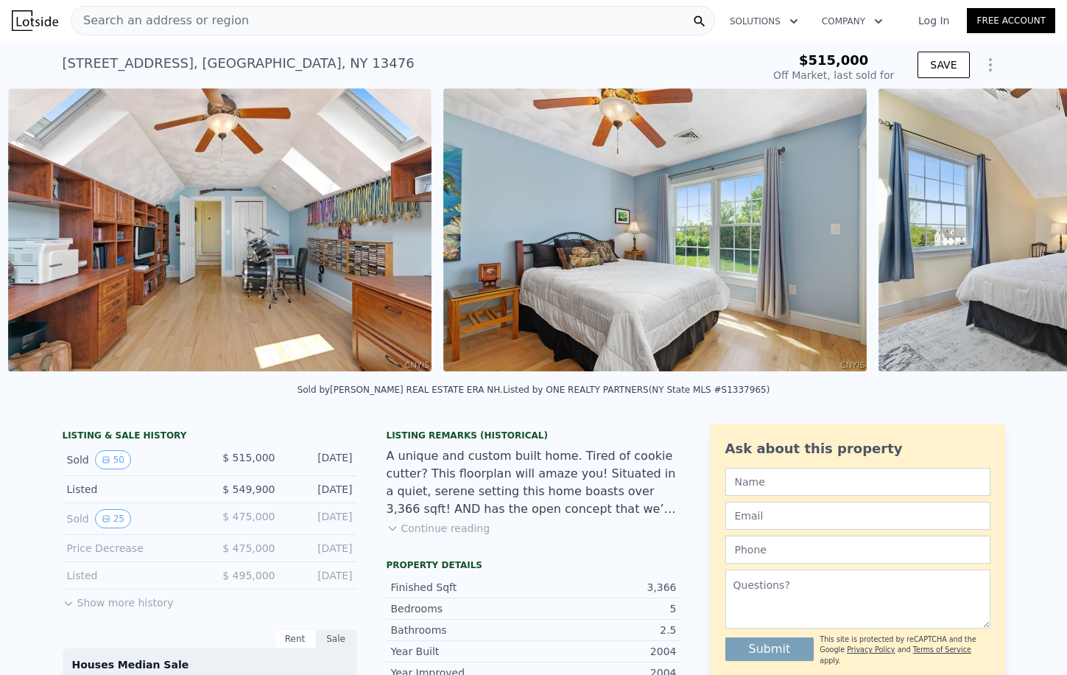
scroll to position [0, 5903]
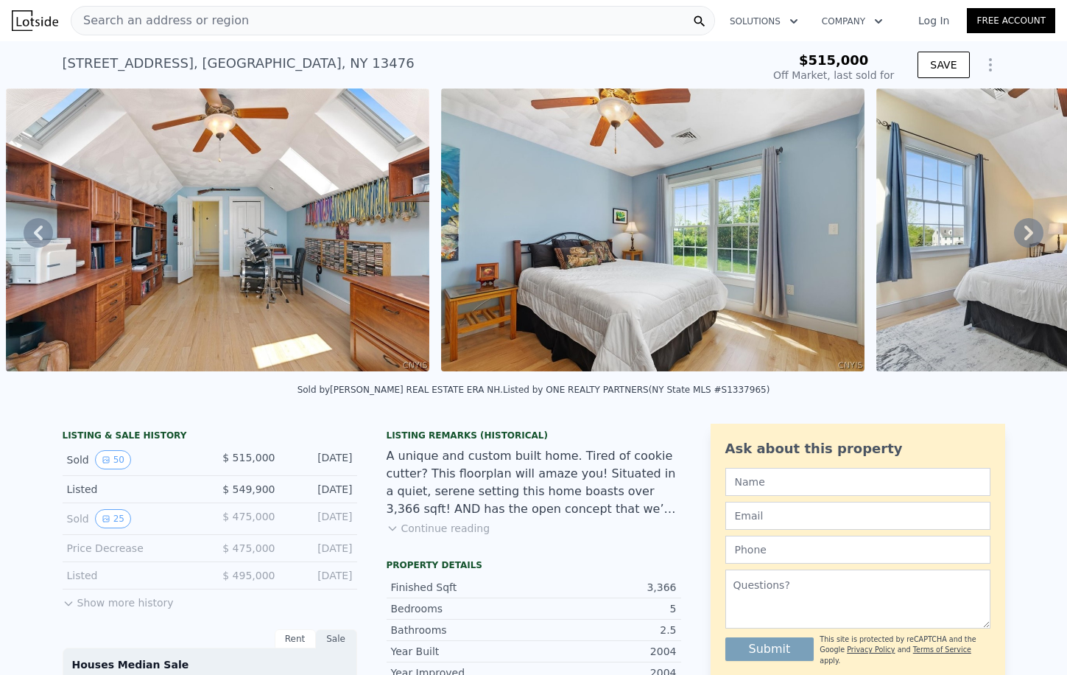
click at [1025, 228] on icon at bounding box center [1028, 232] width 29 height 29
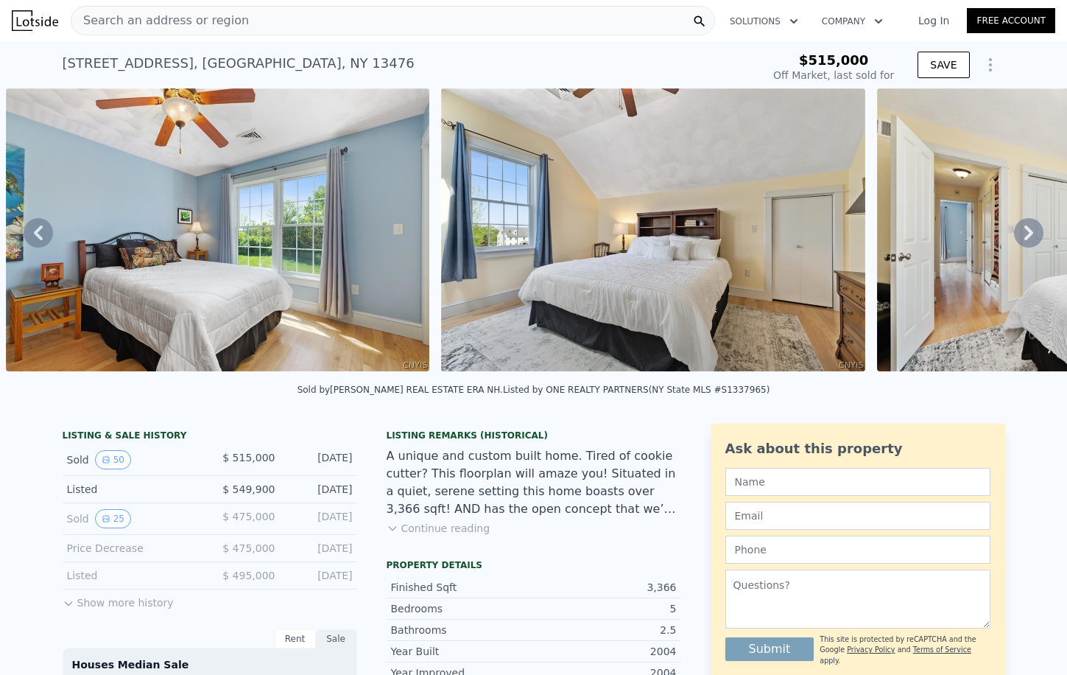
click at [1025, 228] on icon at bounding box center [1028, 232] width 29 height 29
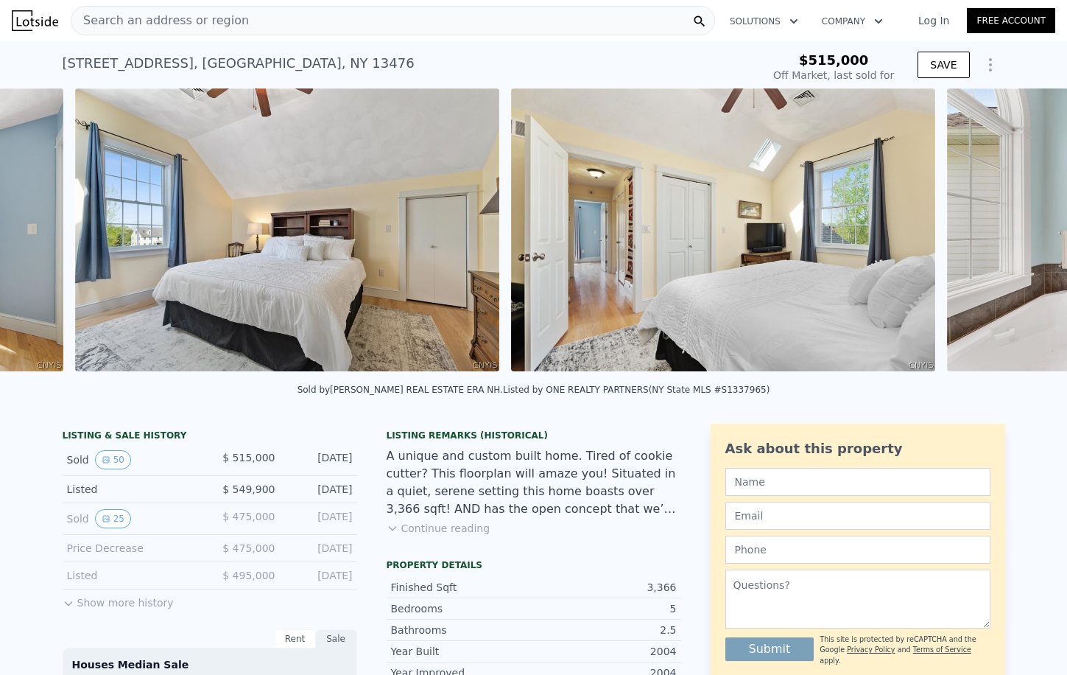
scroll to position [0, 6774]
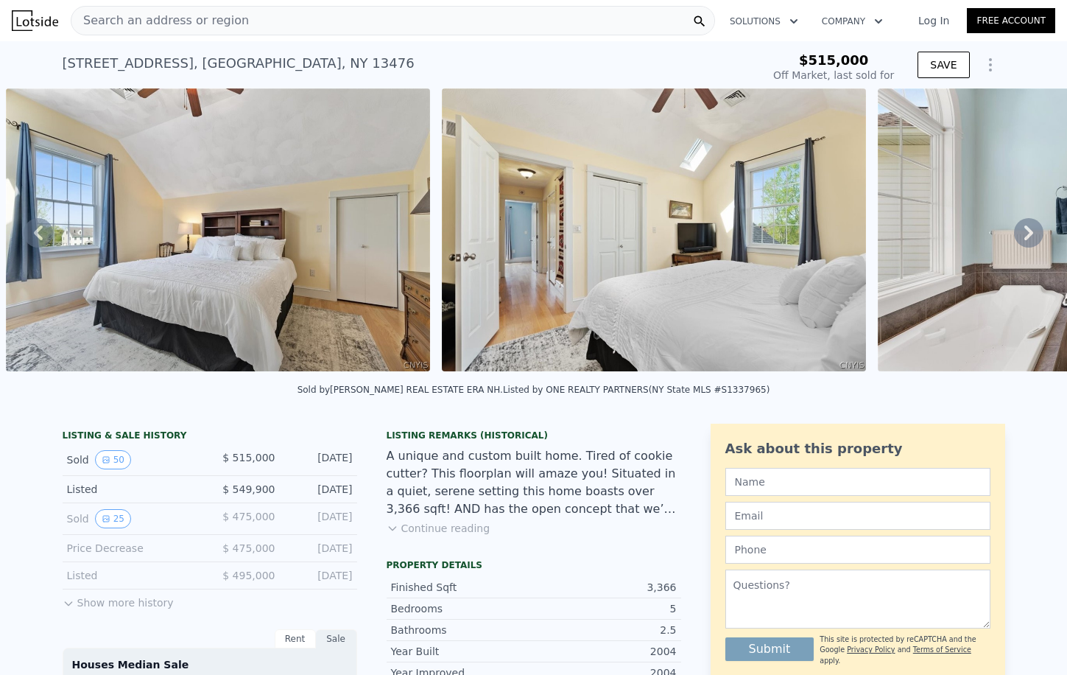
click at [1025, 228] on icon at bounding box center [1028, 232] width 29 height 29
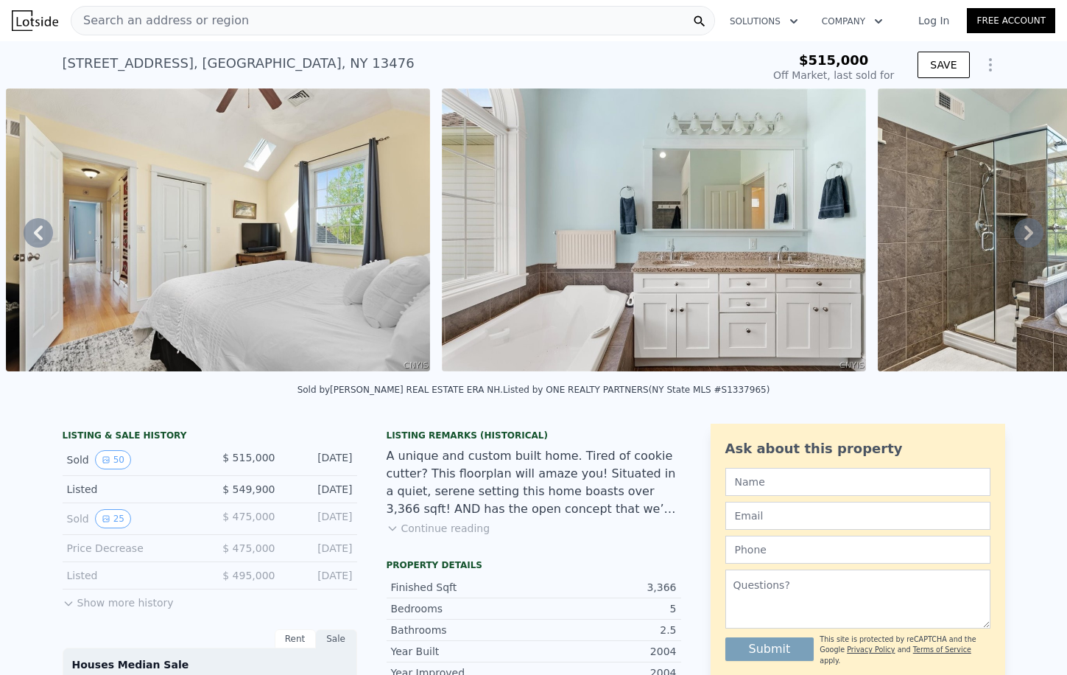
click at [1025, 228] on icon at bounding box center [1028, 232] width 29 height 29
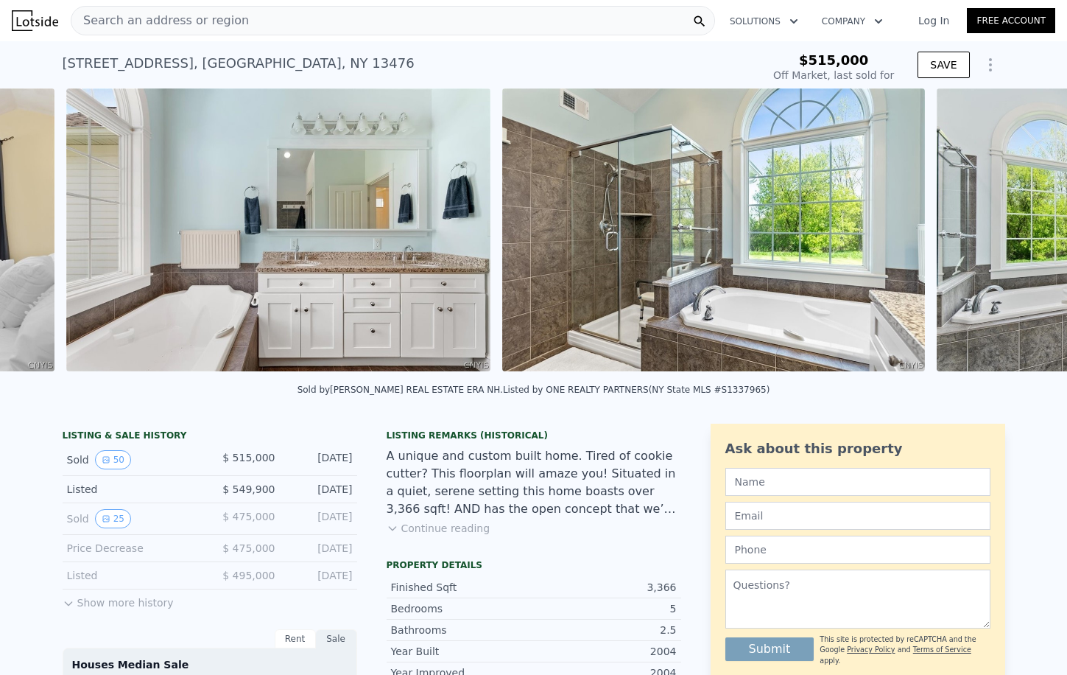
scroll to position [0, 7646]
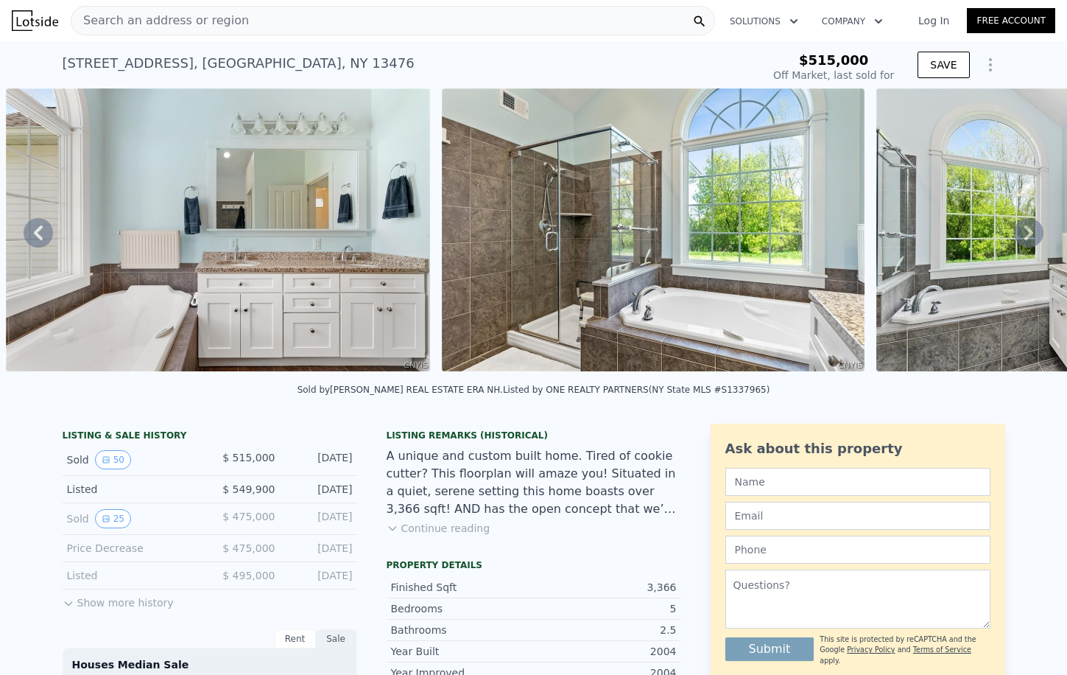
click at [1025, 228] on icon at bounding box center [1028, 232] width 29 height 29
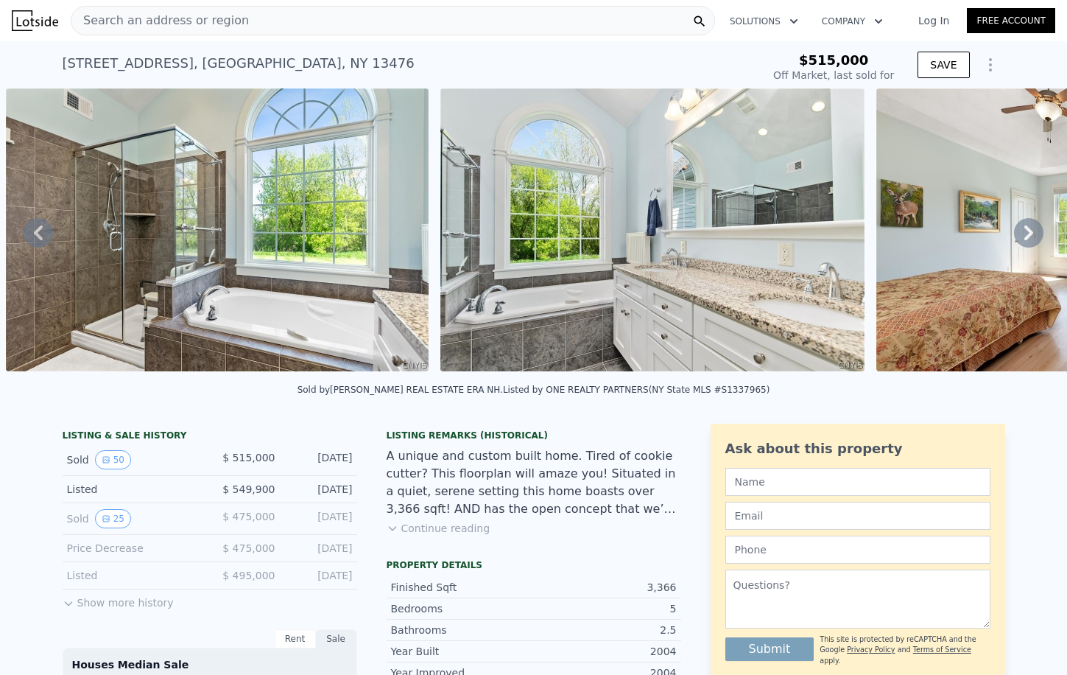
click at [1025, 228] on icon at bounding box center [1028, 232] width 29 height 29
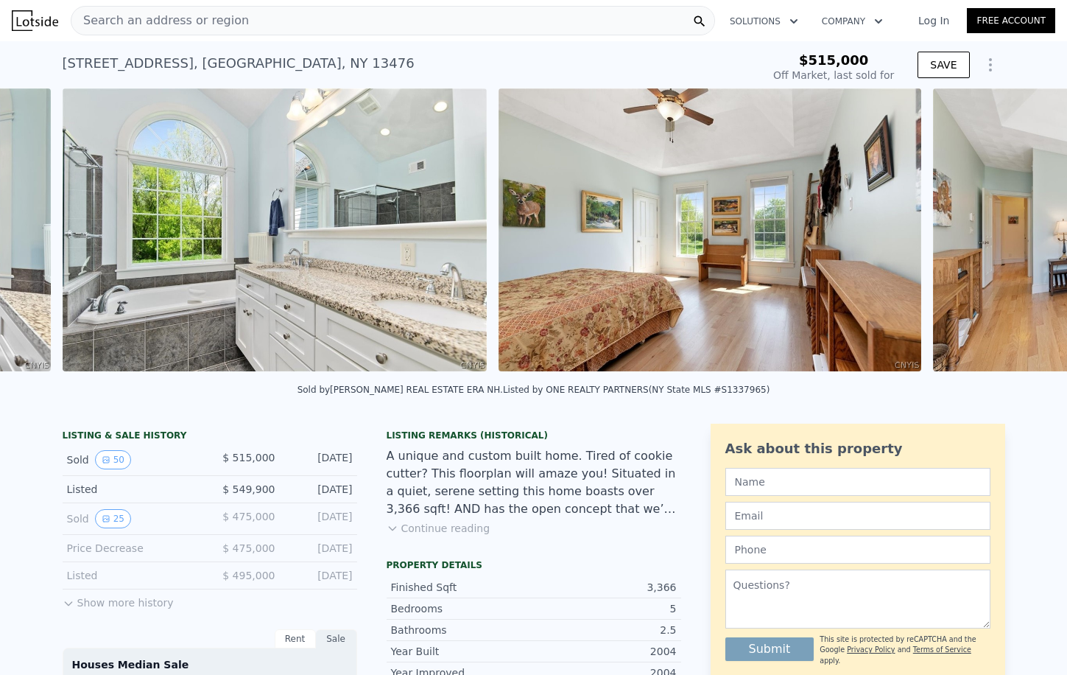
scroll to position [0, 8517]
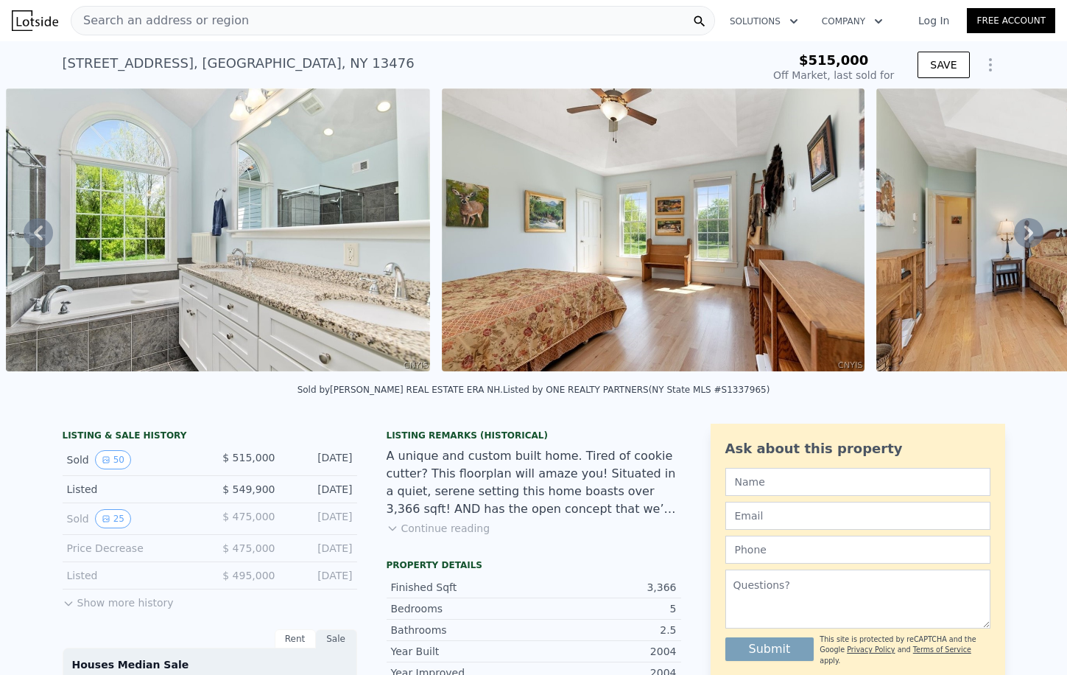
click at [1025, 228] on icon at bounding box center [1028, 232] width 29 height 29
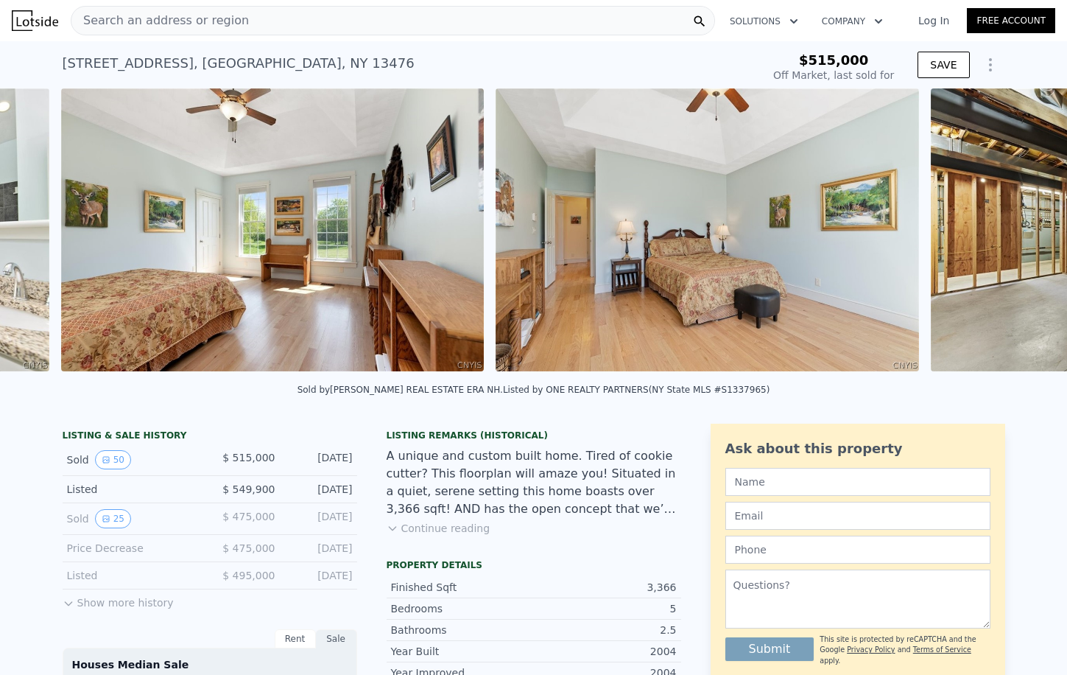
scroll to position [0, 8953]
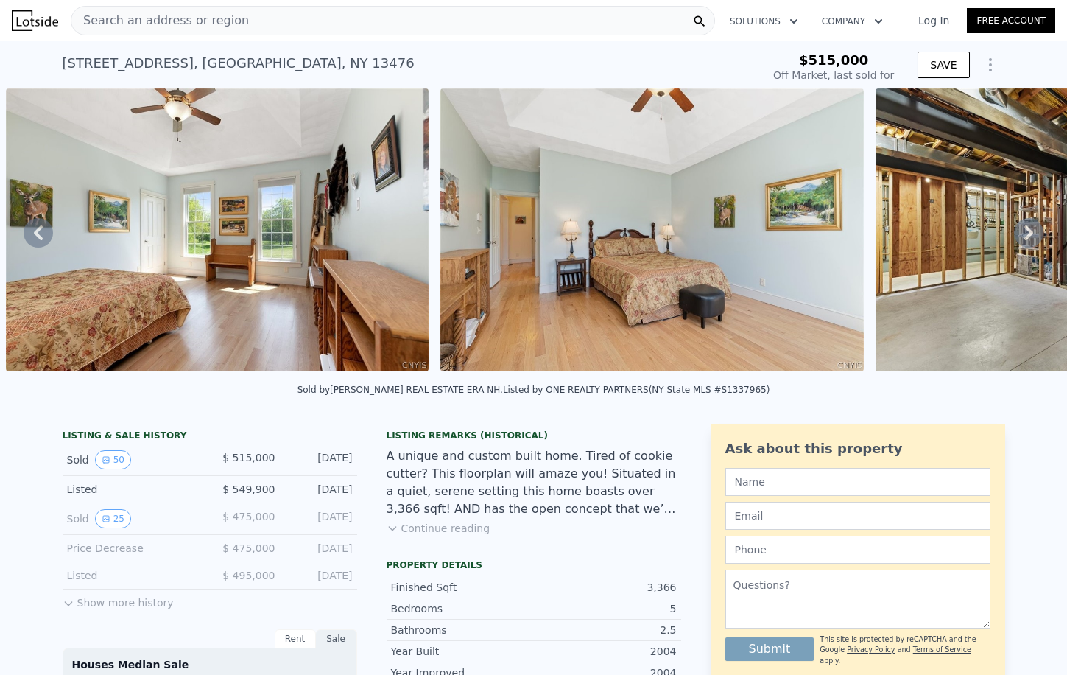
click at [1025, 228] on icon at bounding box center [1028, 232] width 29 height 29
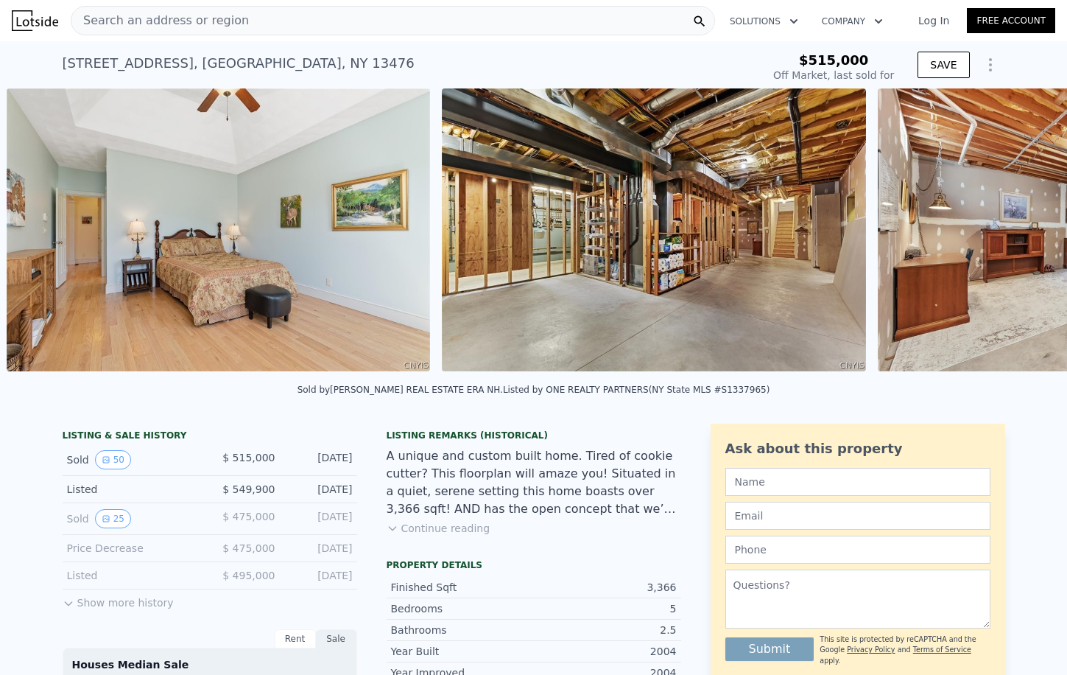
scroll to position [0, 9387]
click at [620, 231] on img at bounding box center [653, 229] width 424 height 283
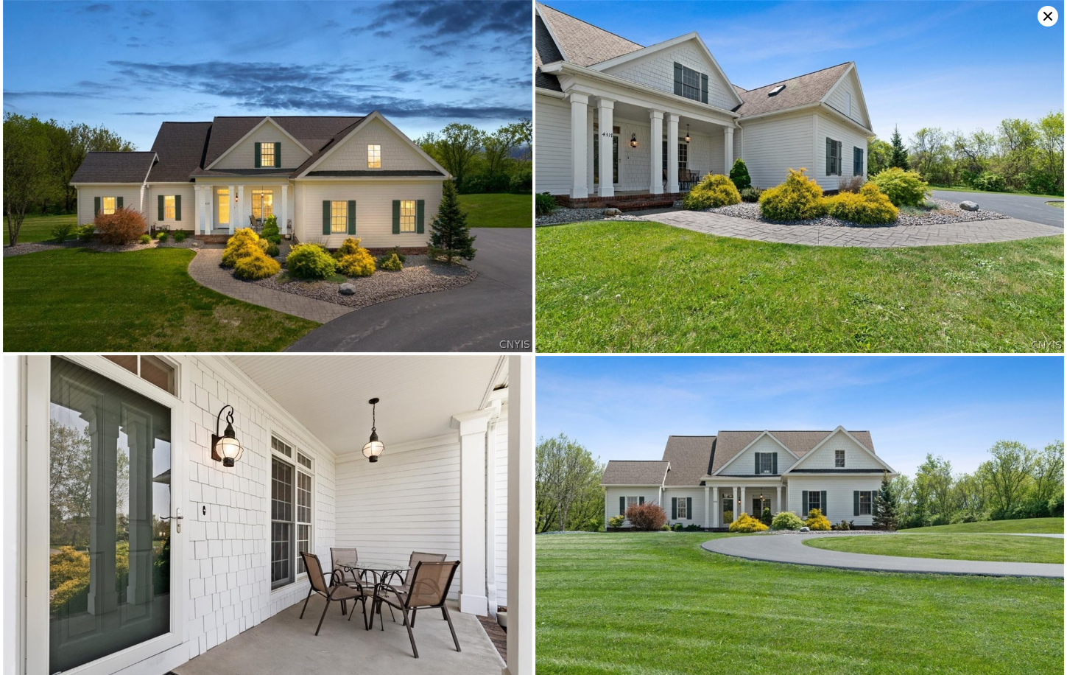
scroll to position [3563, 0]
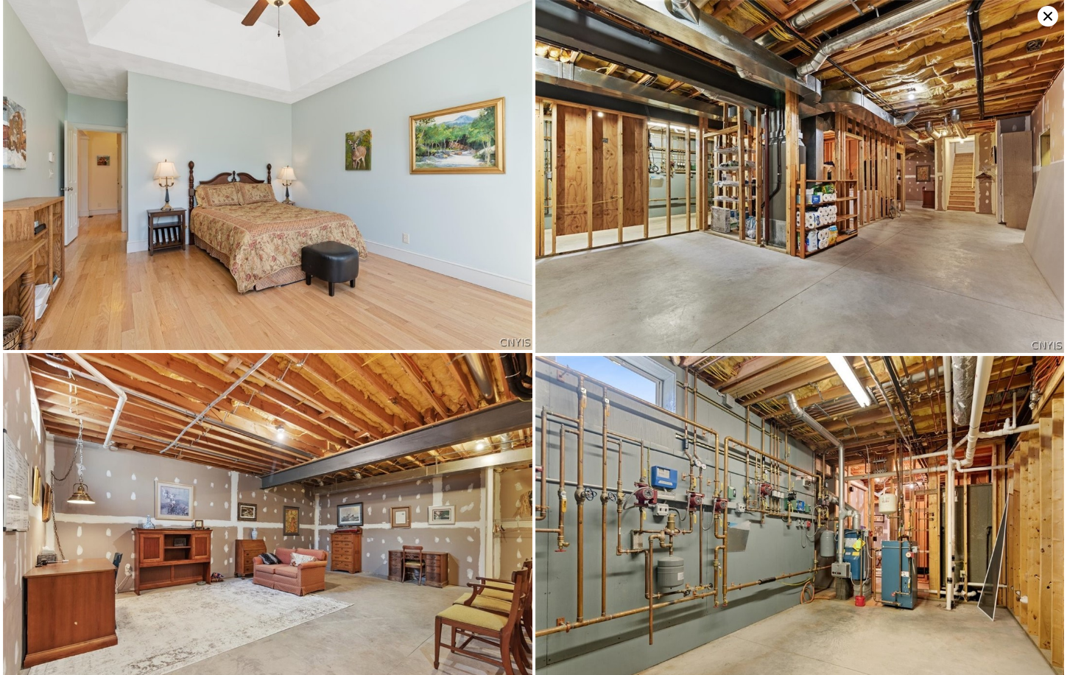
click at [701, 188] on img at bounding box center [801, 176] width 530 height 353
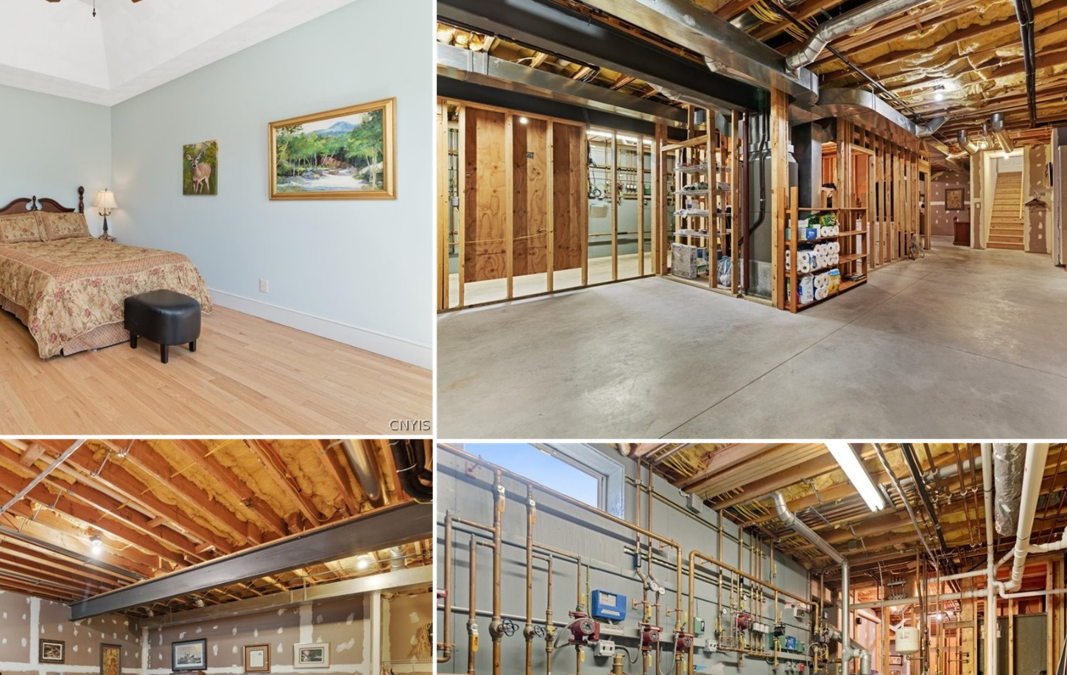
click at [755, 151] on img at bounding box center [801, 176] width 530 height 353
click at [774, 157] on img at bounding box center [801, 176] width 530 height 353
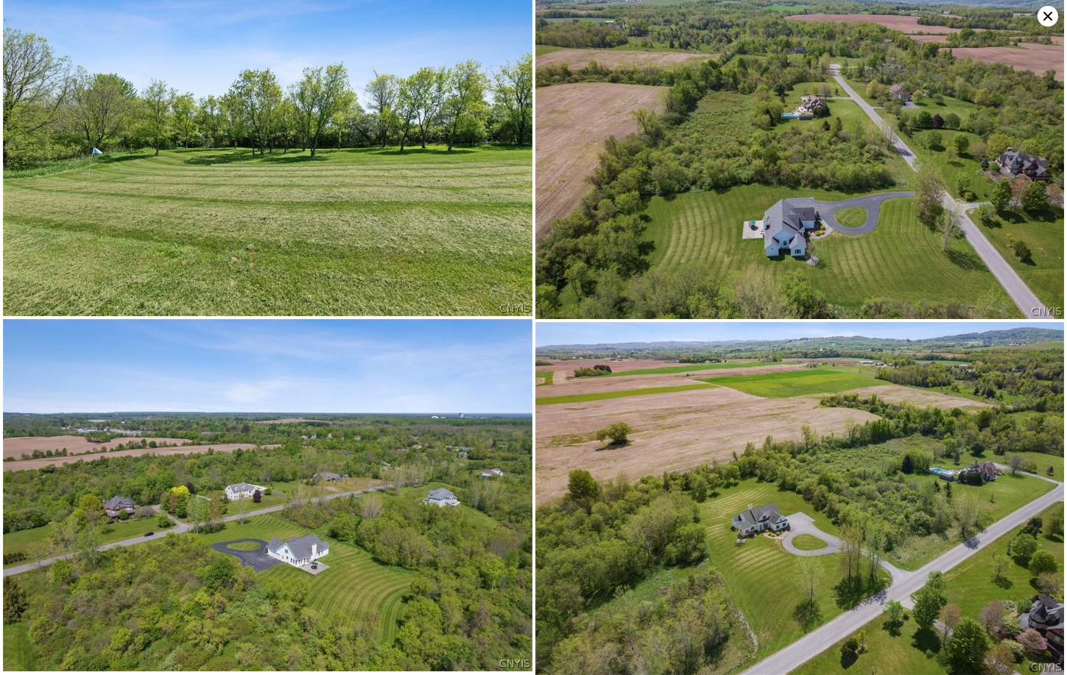
scroll to position [8224, 0]
click at [1049, 20] on icon at bounding box center [1048, 16] width 21 height 21
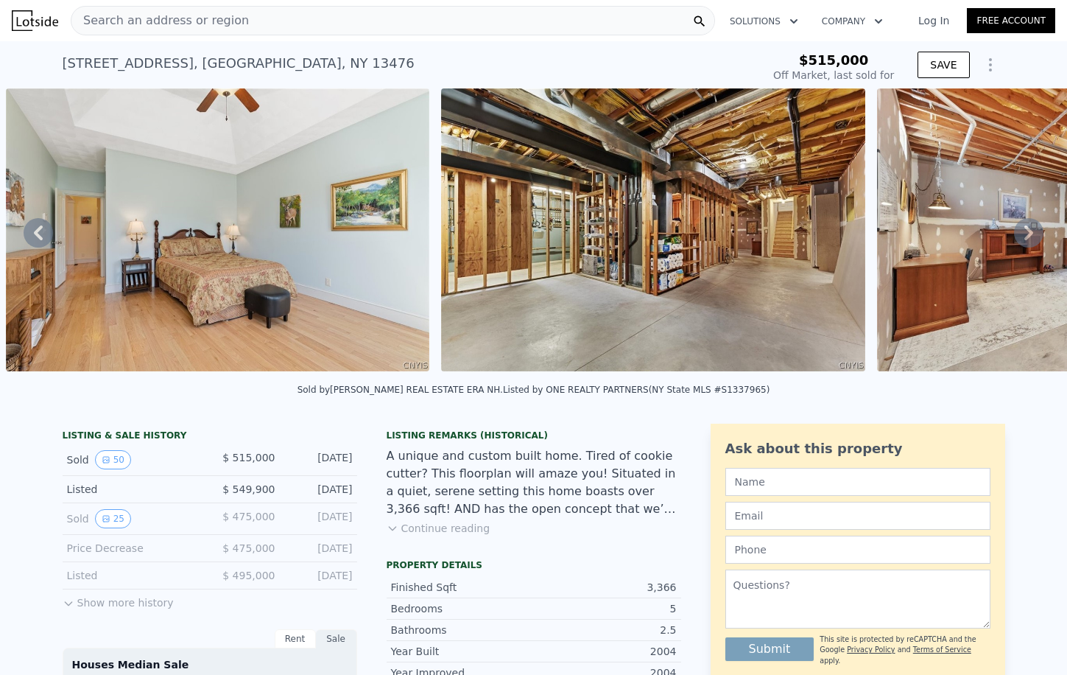
scroll to position [0, 0]
click at [990, 66] on icon "Show Options" at bounding box center [990, 65] width 1 height 12
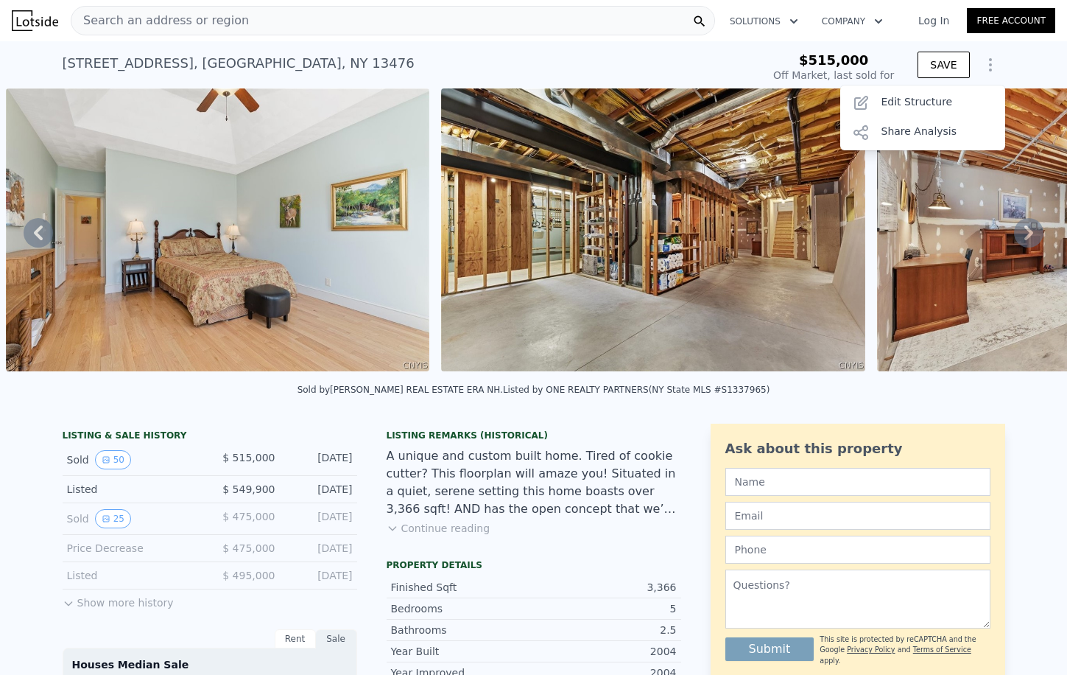
click at [990, 66] on icon "Show Options" at bounding box center [990, 65] width 1 height 12
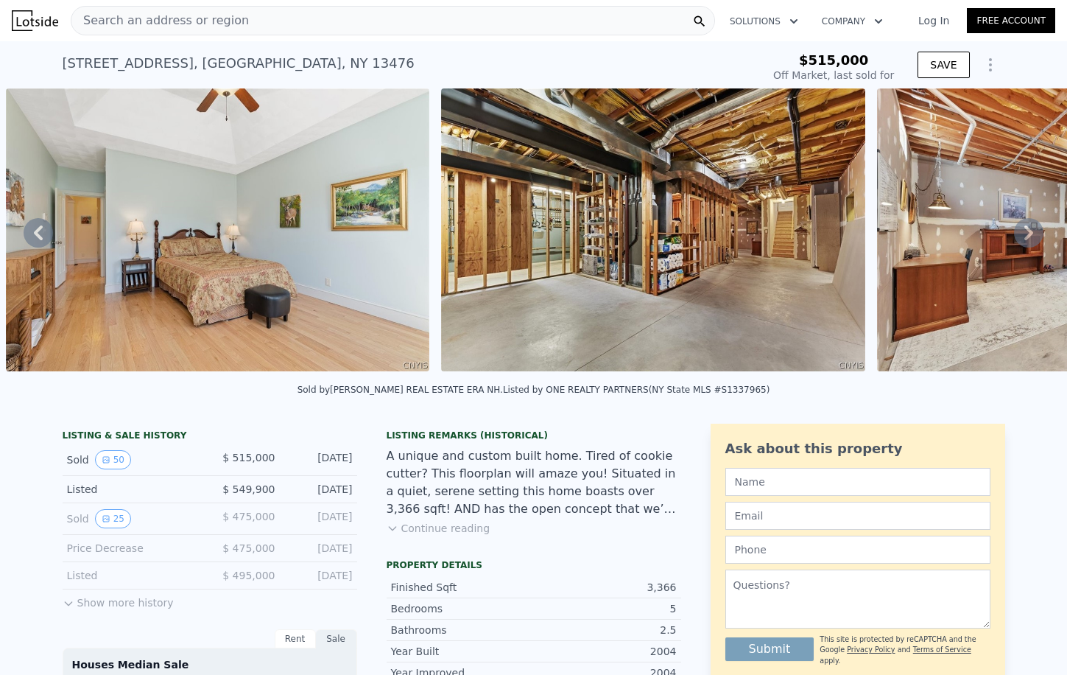
click at [440, 524] on button "Continue reading" at bounding box center [439, 528] width 104 height 15
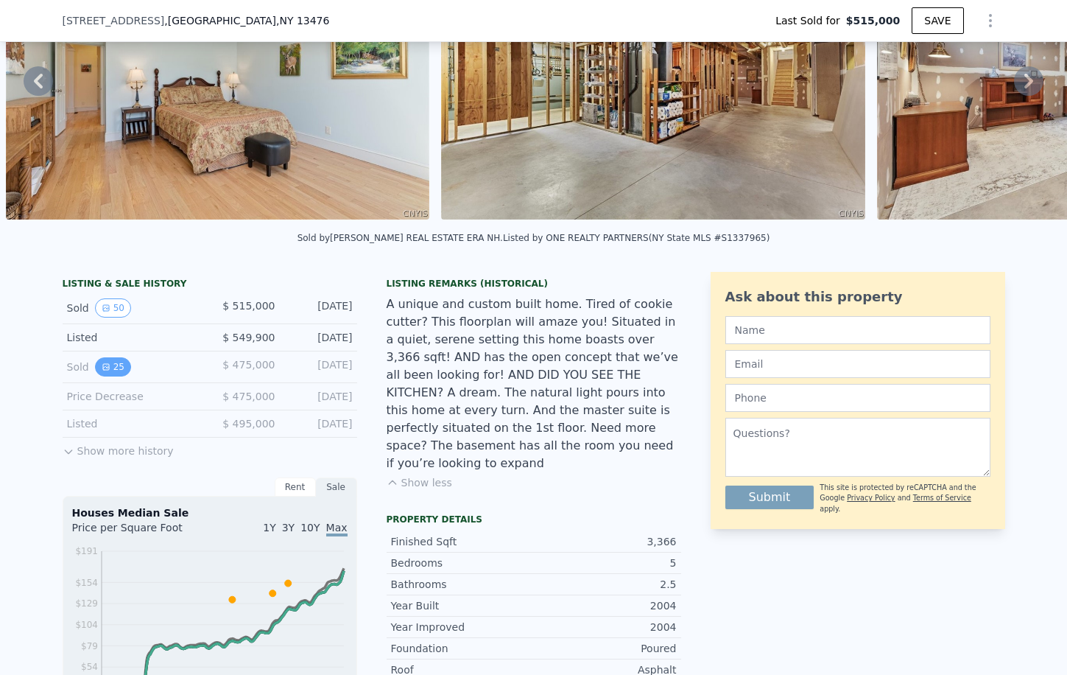
scroll to position [150, 0]
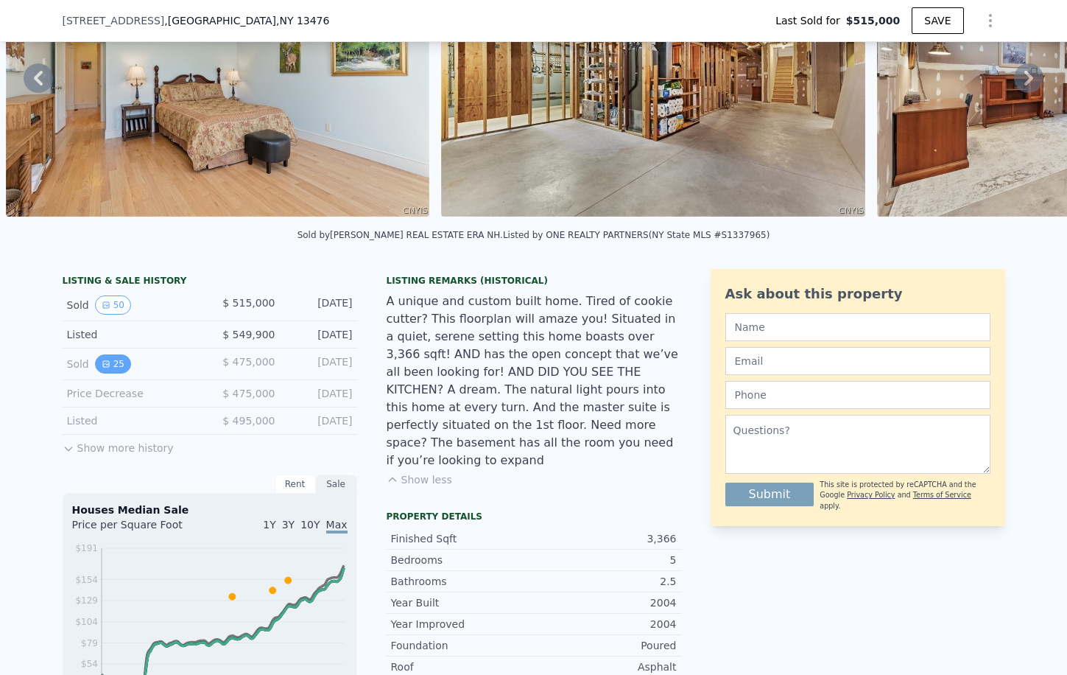
click at [116, 365] on button "25" at bounding box center [113, 363] width 36 height 19
